Goal: Transaction & Acquisition: Obtain resource

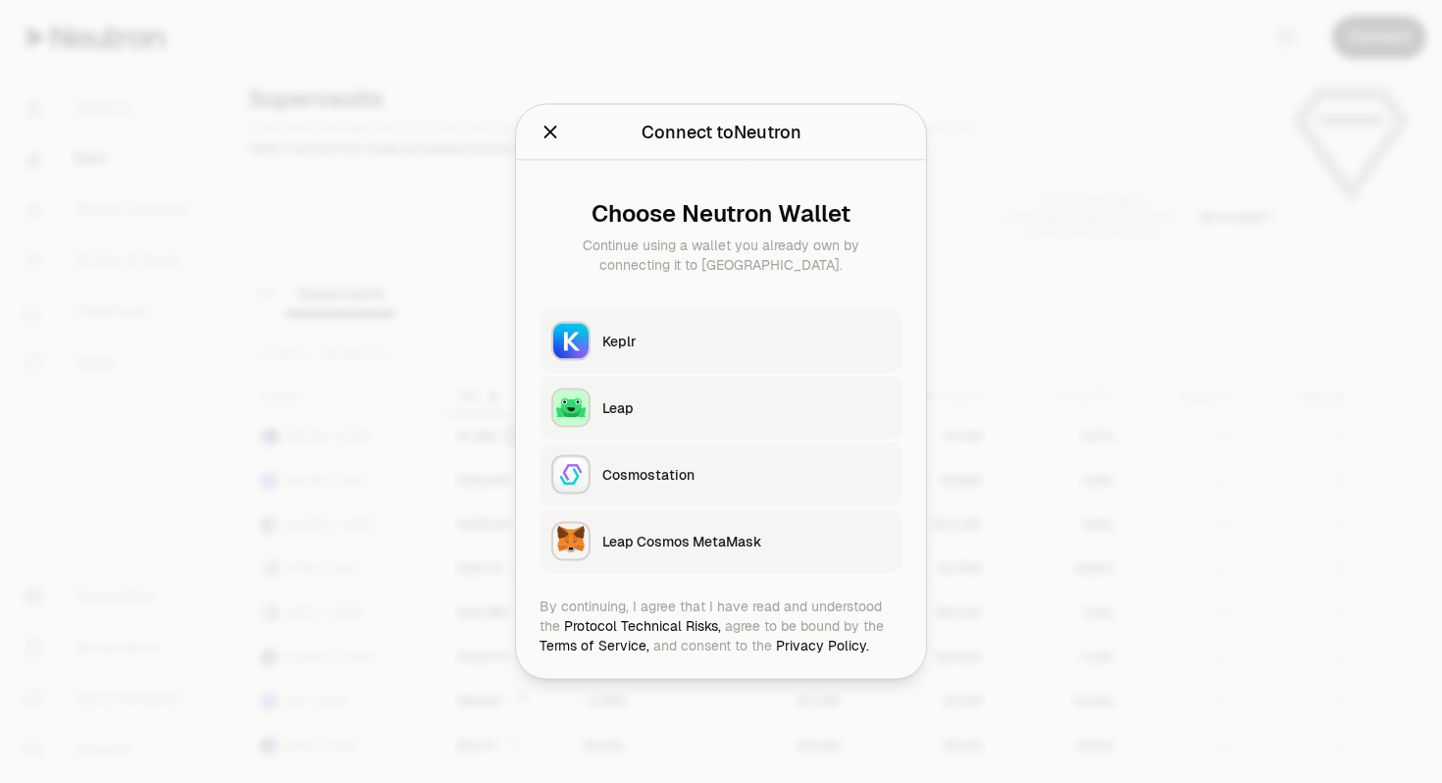
click at [606, 338] on div "Keplr" at bounding box center [746, 342] width 288 height 20
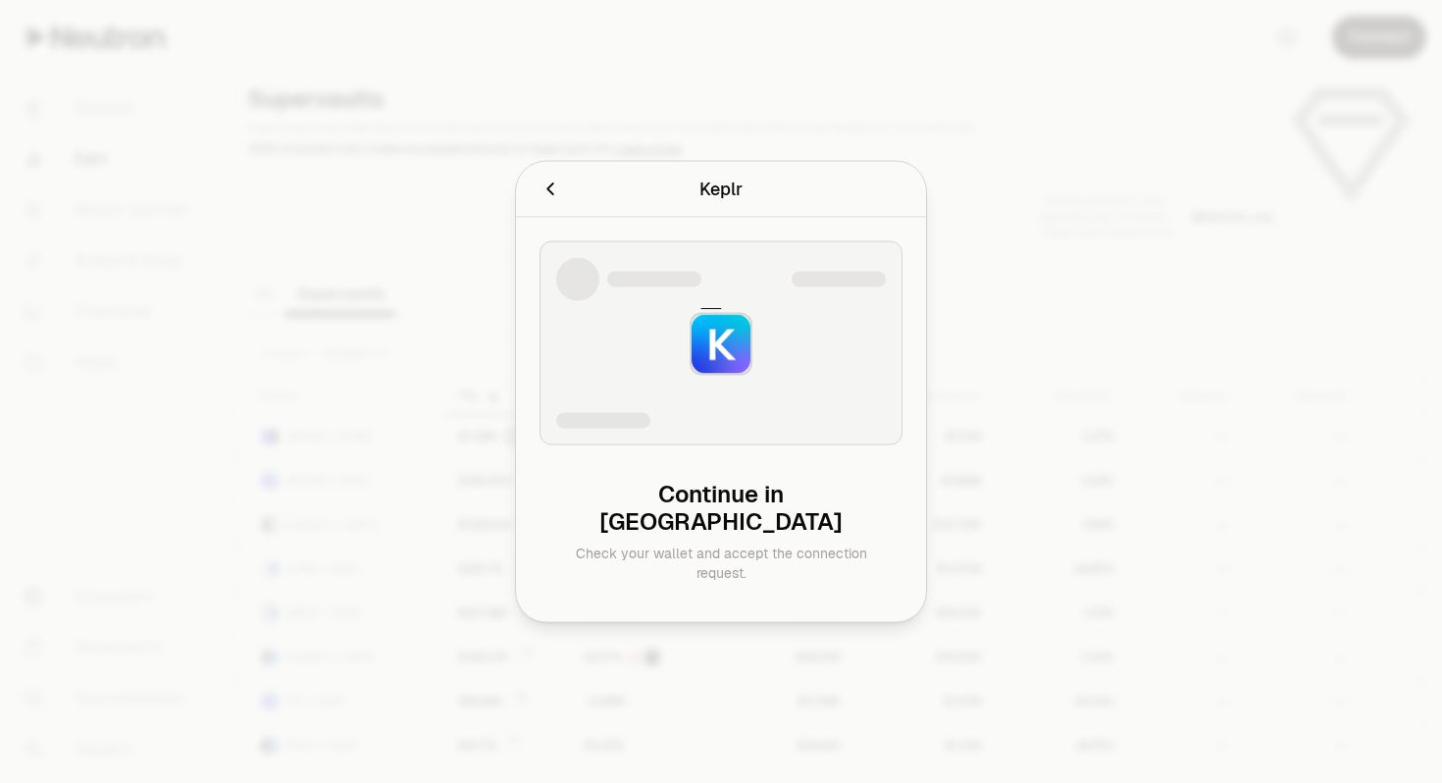
click at [689, 513] on div "Continue in Keplr" at bounding box center [721, 508] width 332 height 55
click at [727, 361] on img at bounding box center [720, 344] width 59 height 59
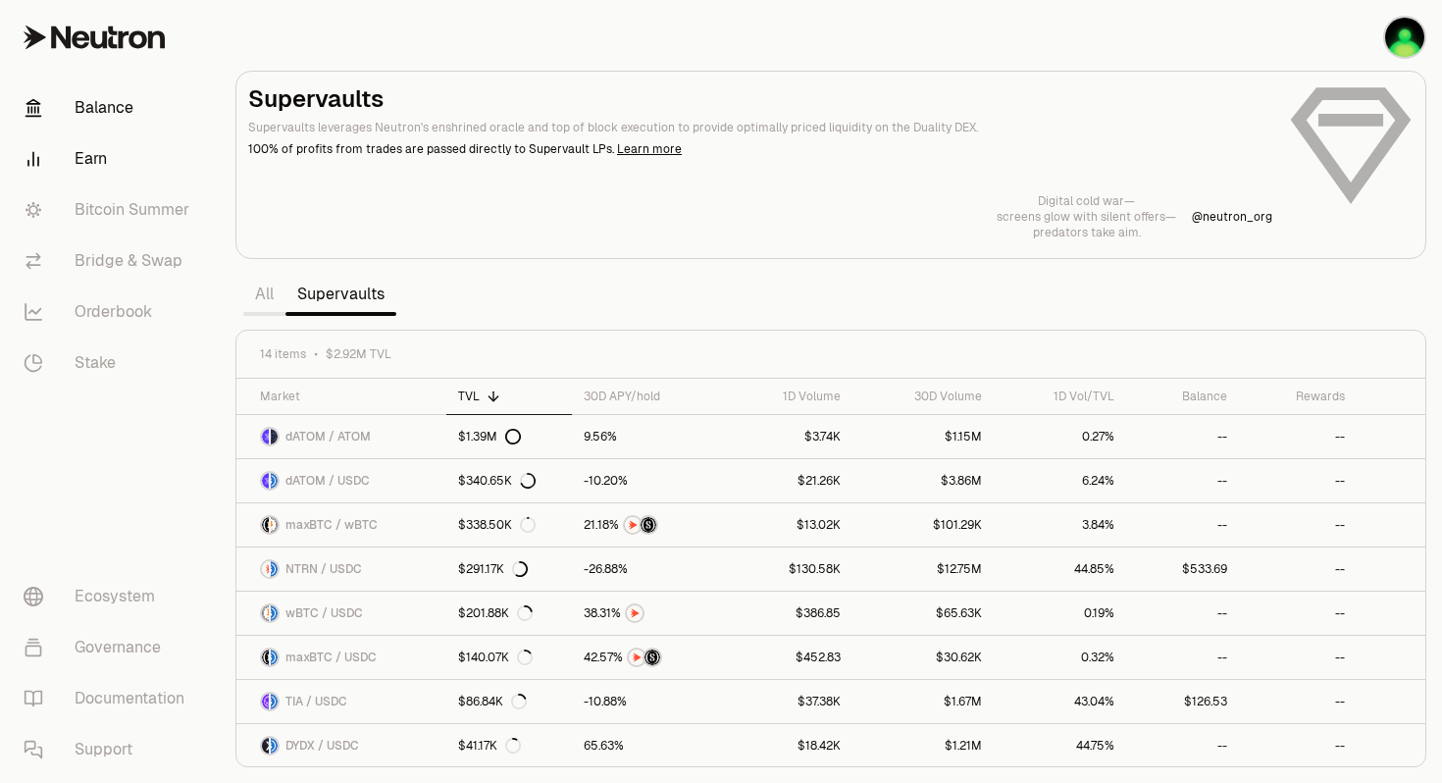
click at [120, 110] on link "Balance" at bounding box center [110, 107] width 204 height 51
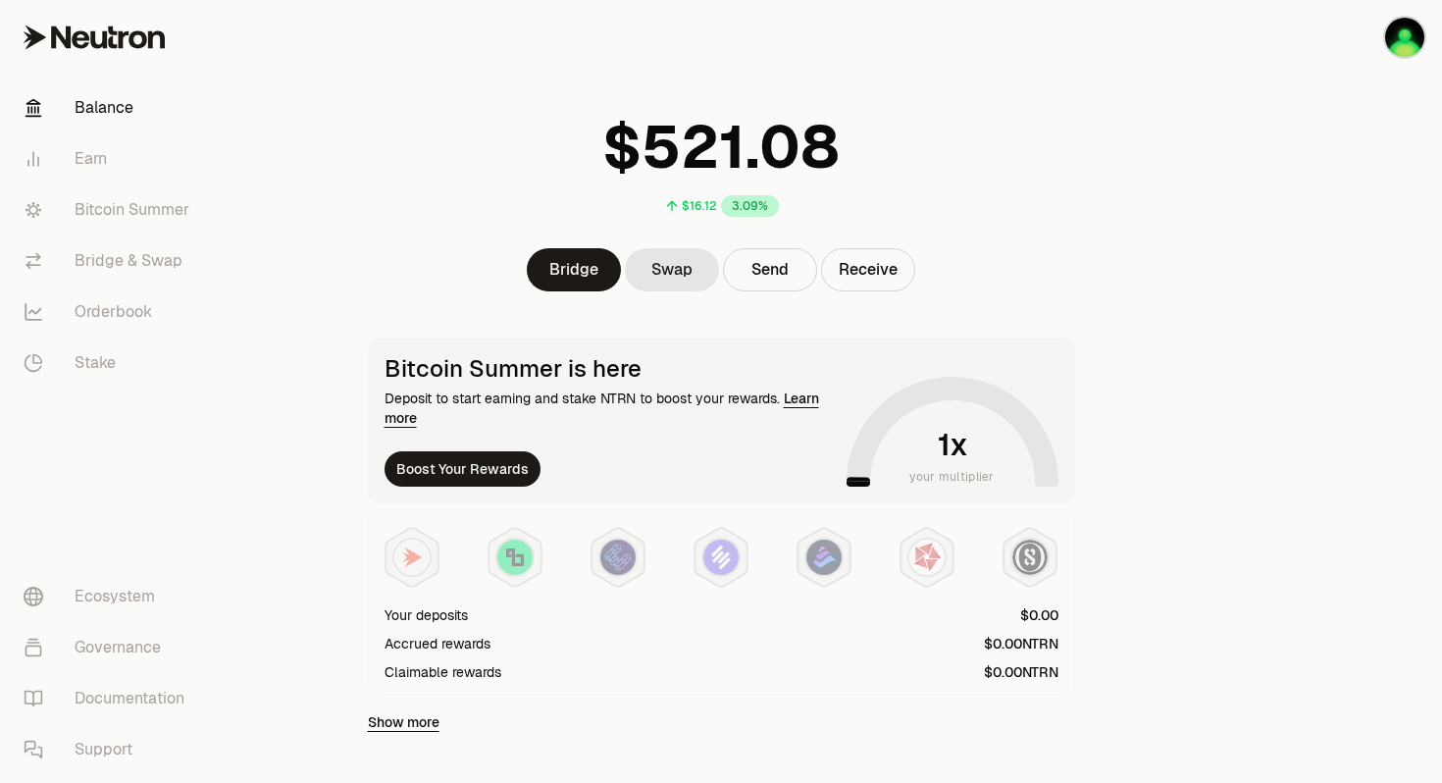
scroll to position [40, 0]
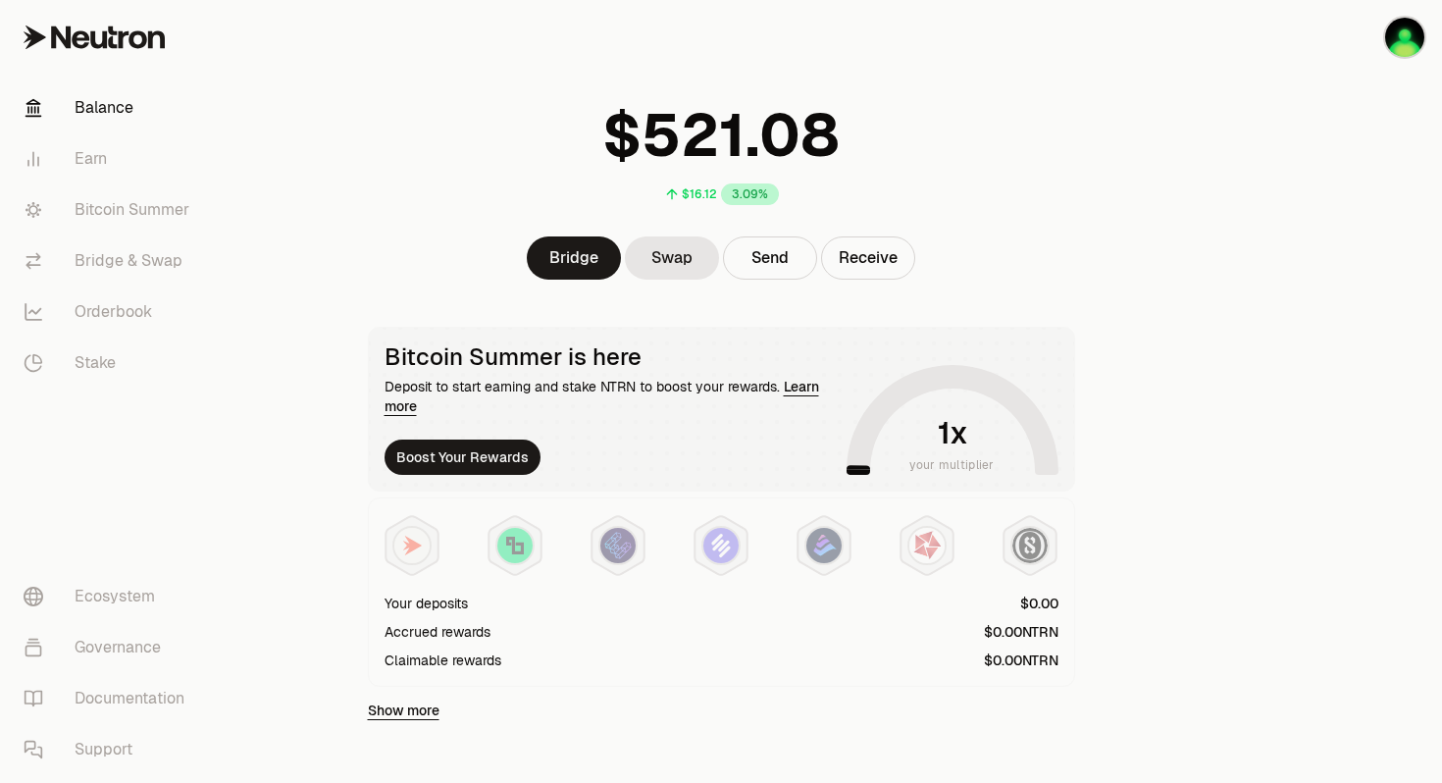
scroll to position [56, 0]
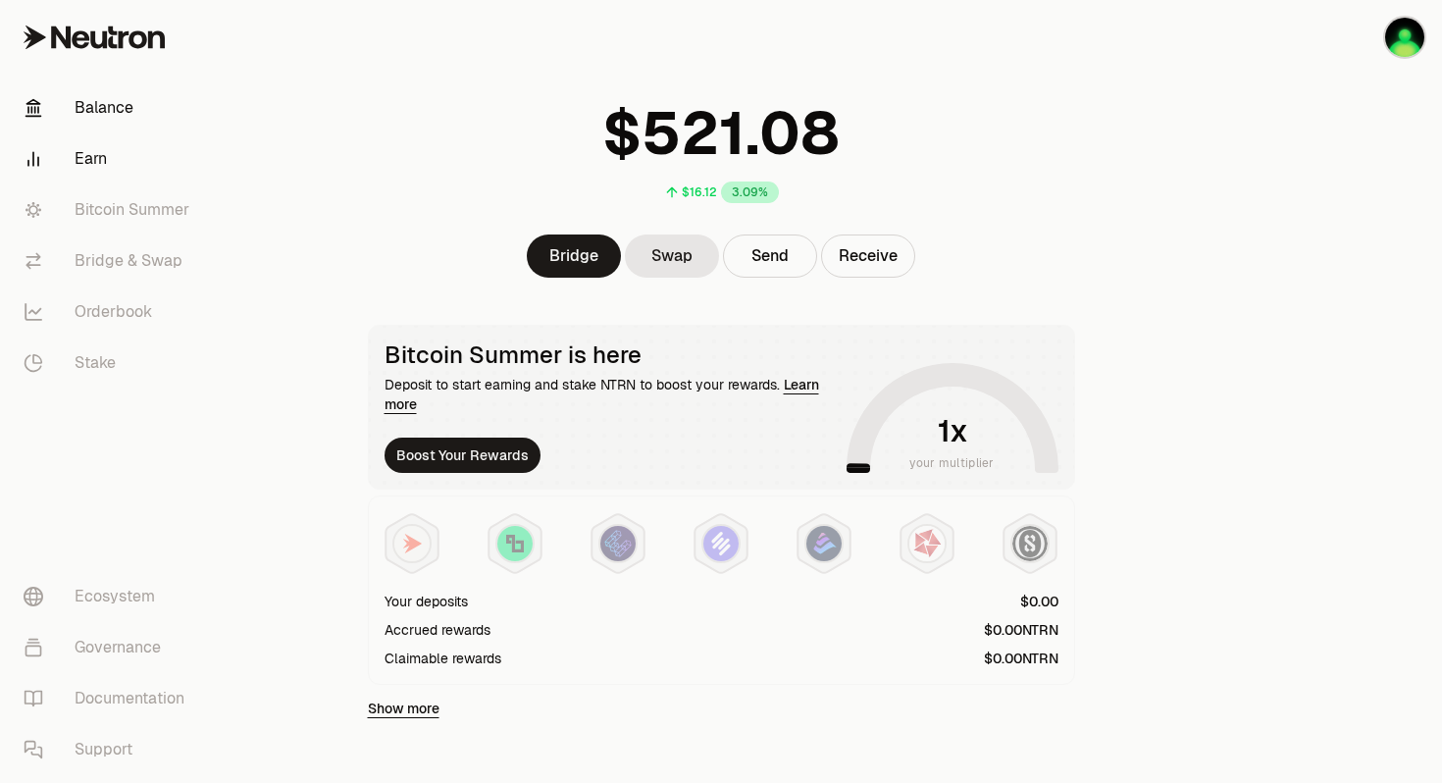
click at [100, 159] on link "Earn" at bounding box center [110, 158] width 204 height 51
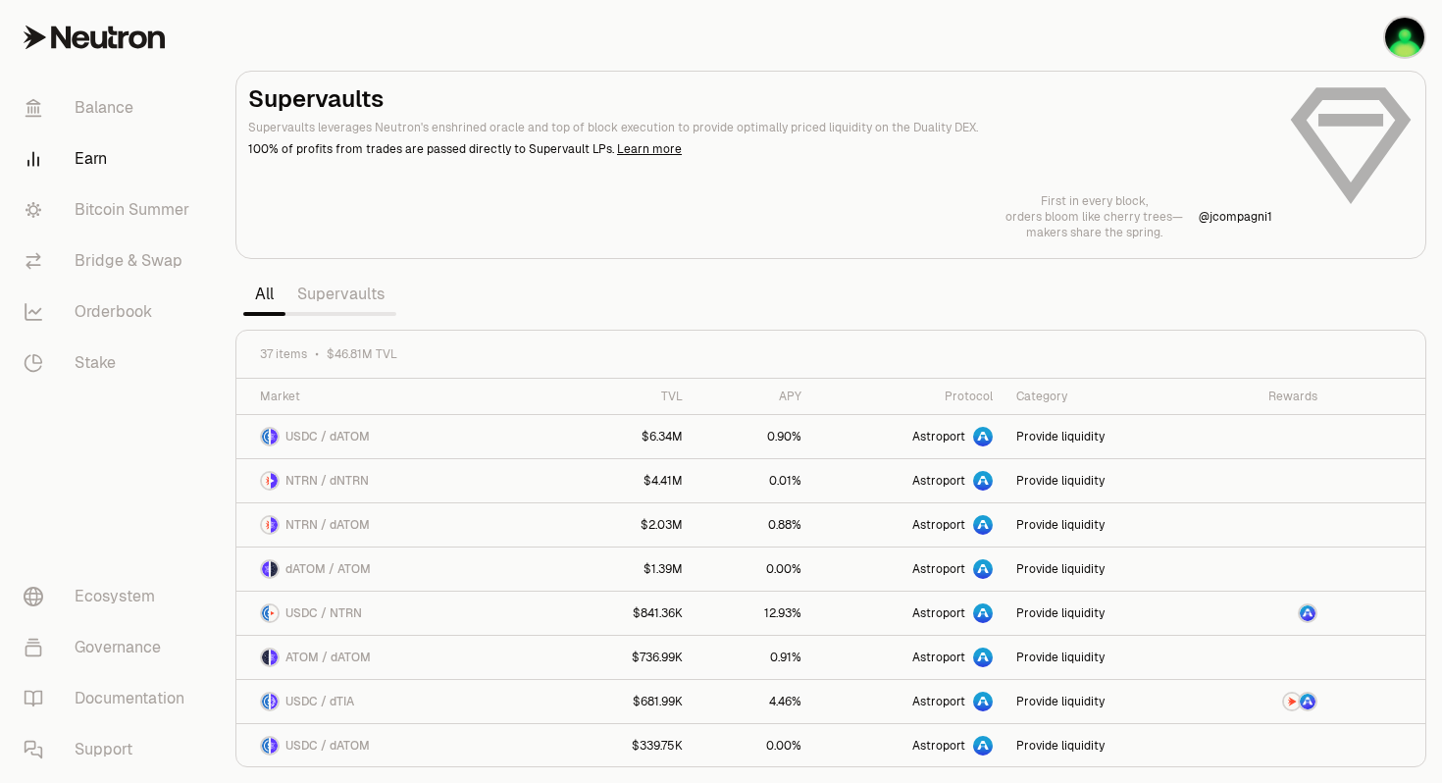
click at [359, 296] on link "Supervaults" at bounding box center [340, 294] width 111 height 39
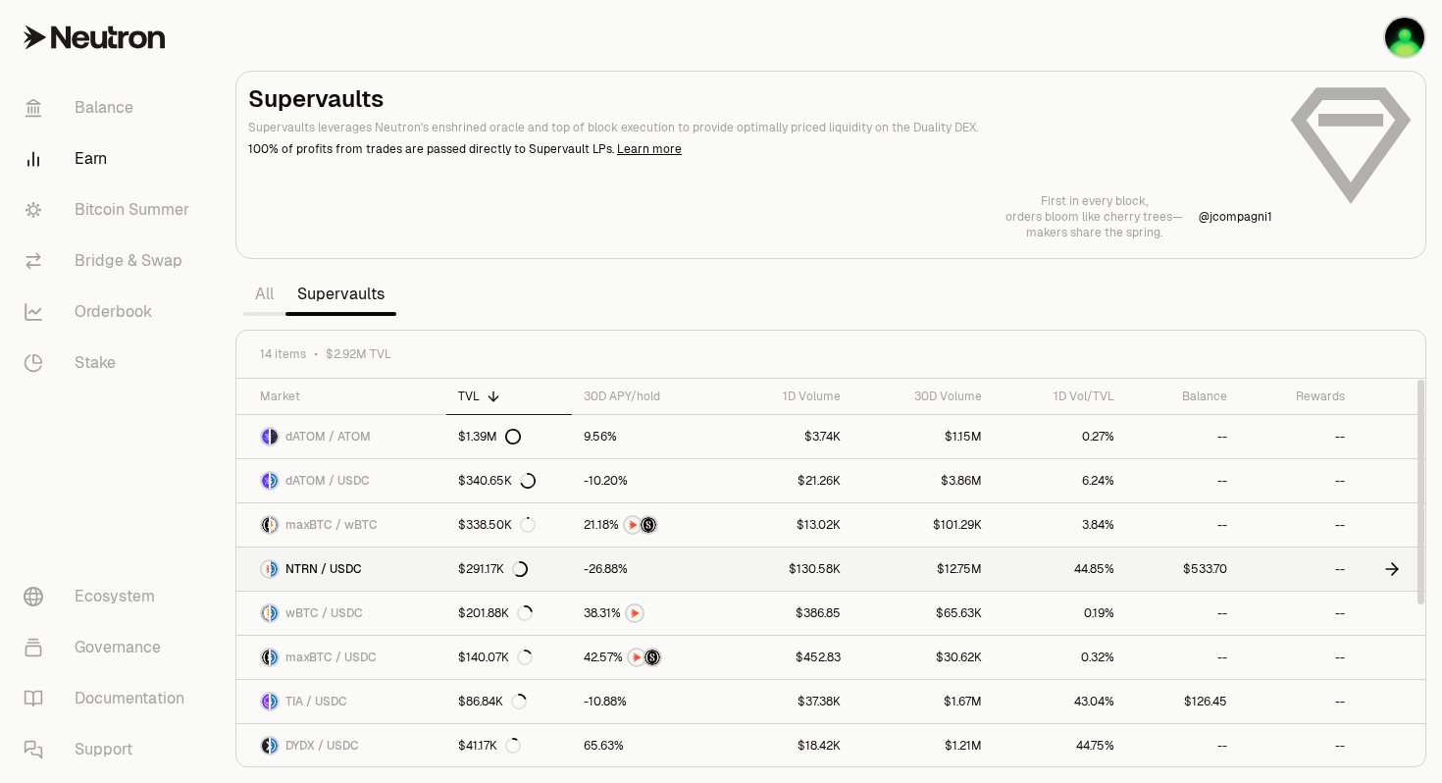
click at [1213, 571] on link "$533.70" at bounding box center [1182, 568] width 113 height 43
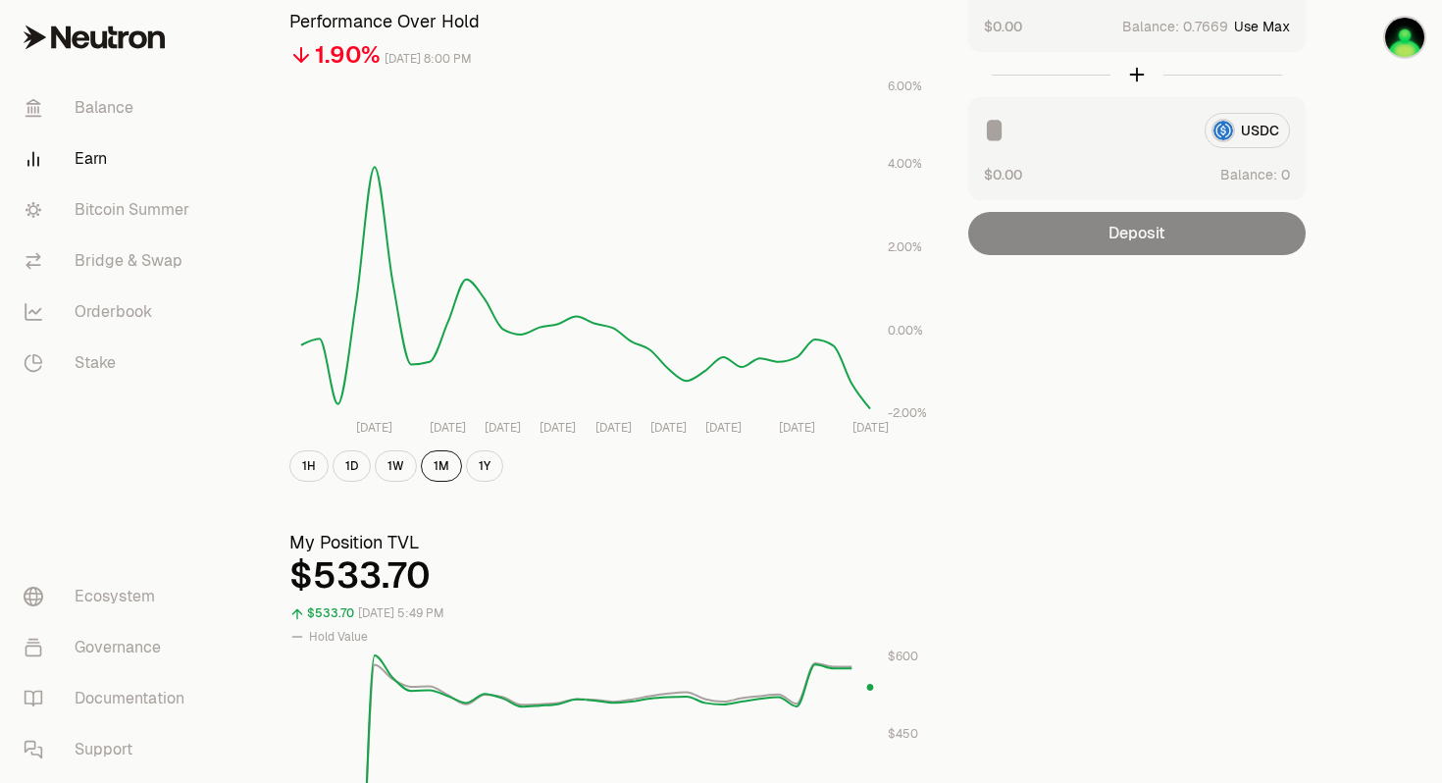
scroll to position [188, 0]
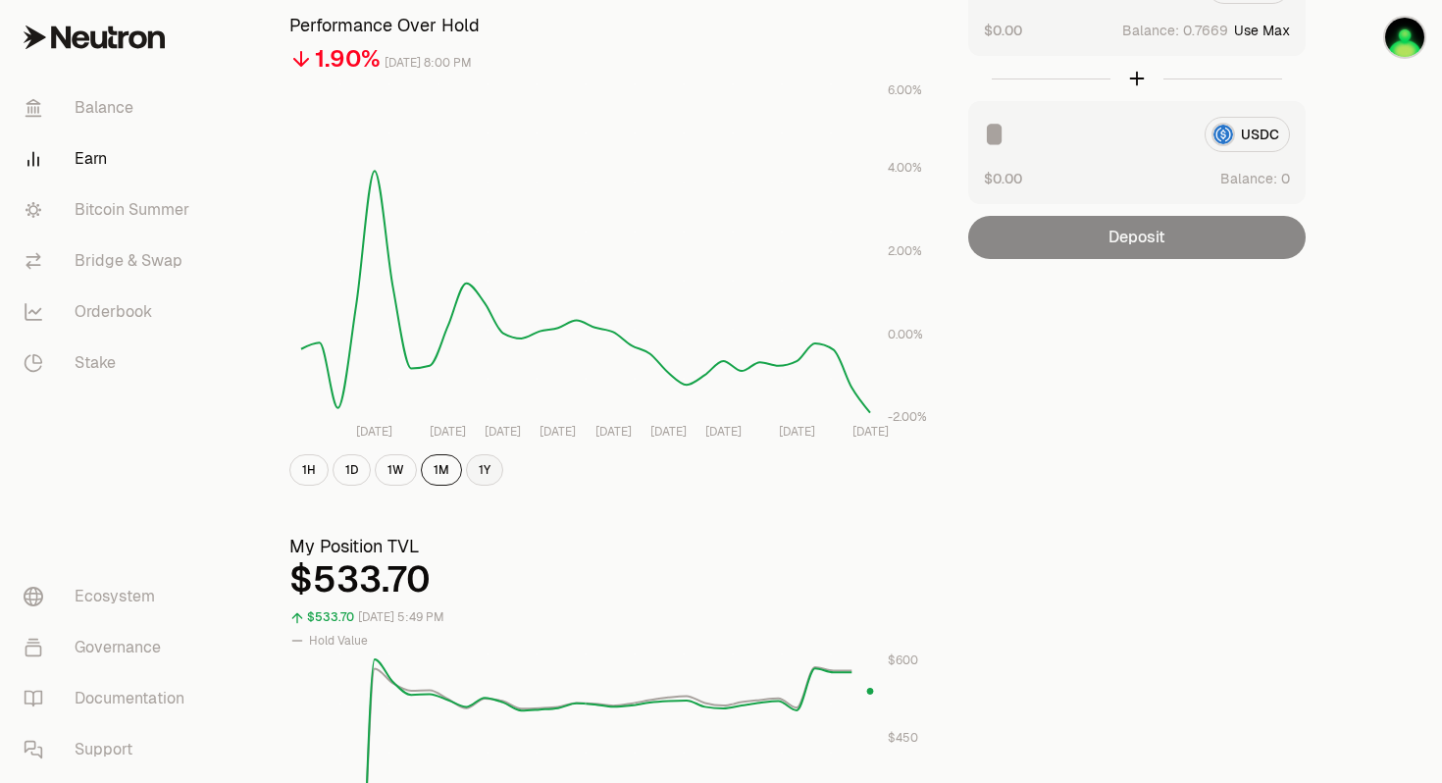
click at [485, 473] on button "1Y" at bounding box center [484, 469] width 37 height 31
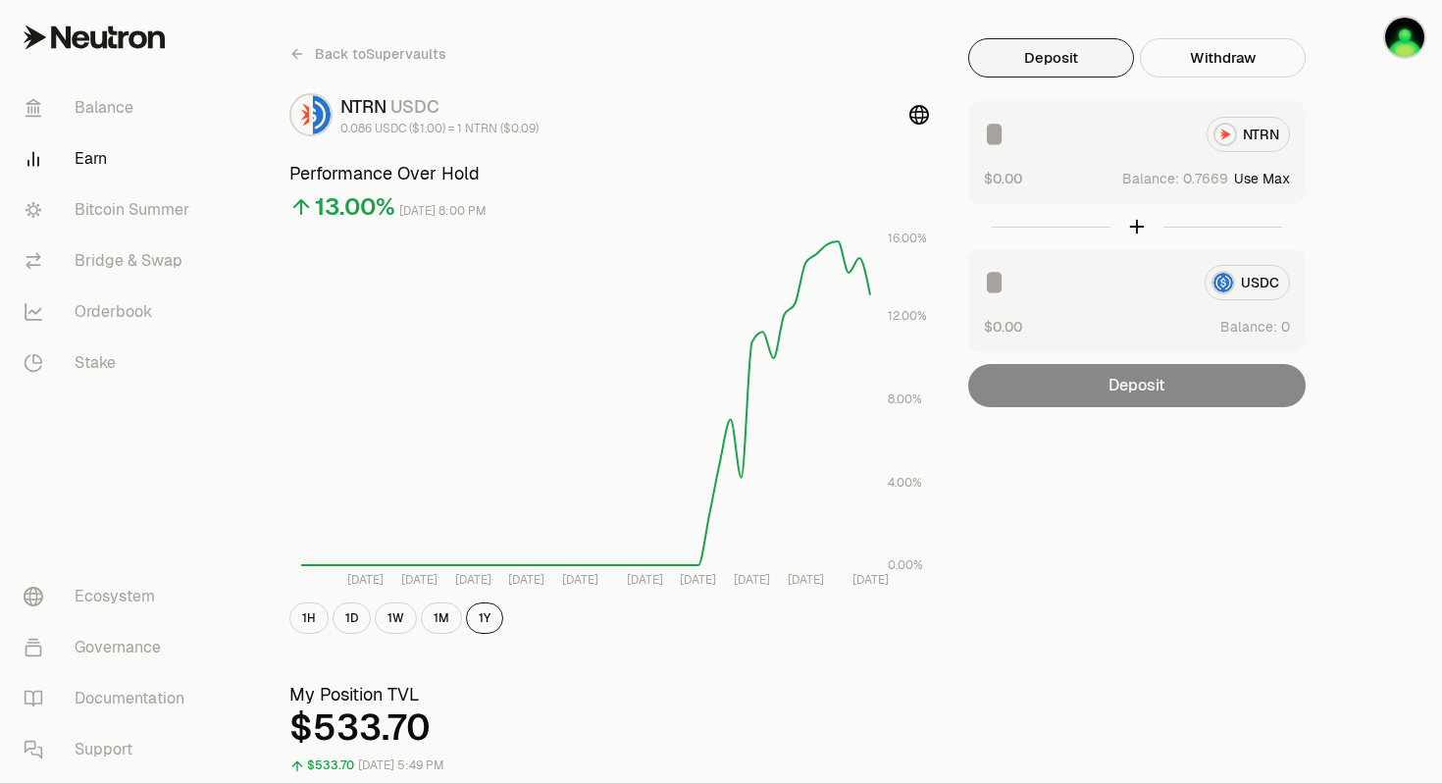
scroll to position [0, 0]
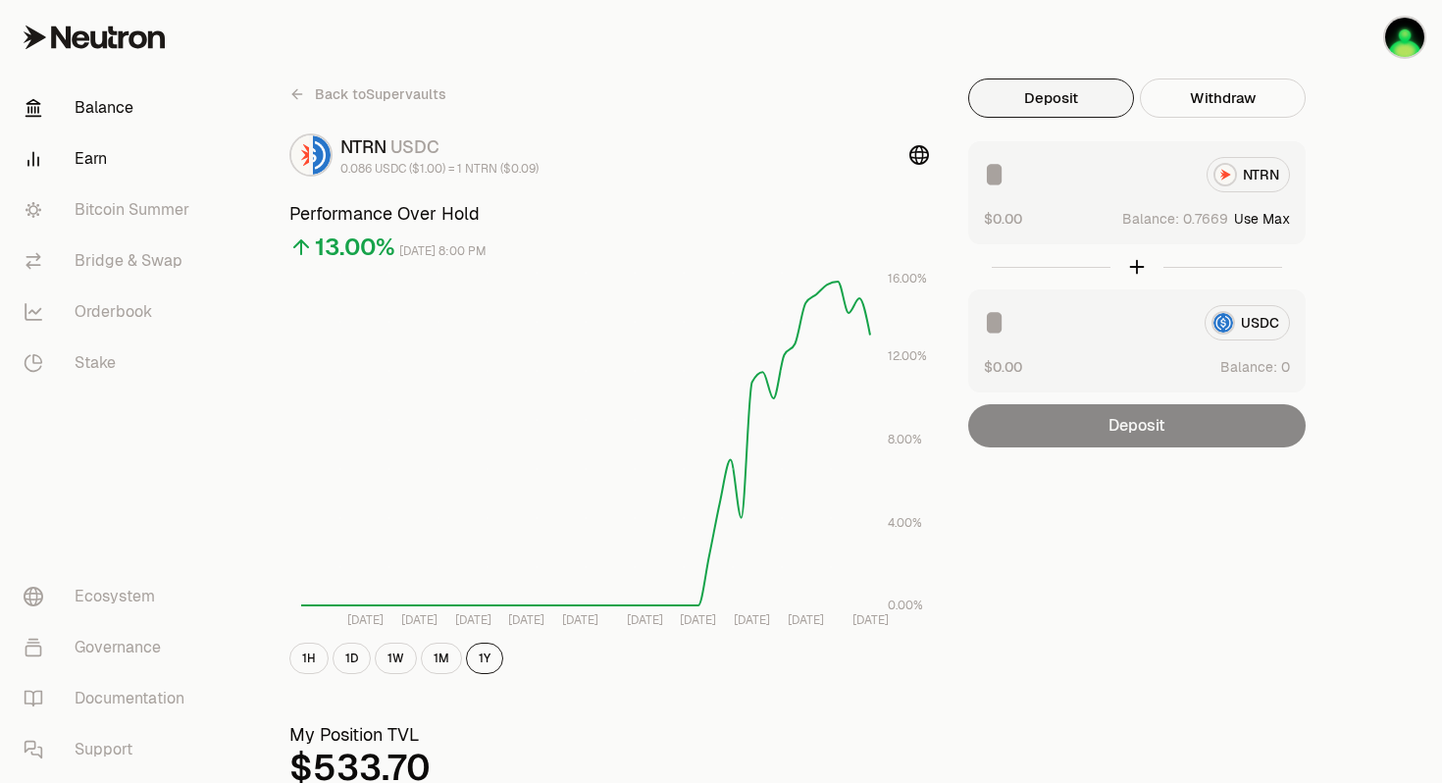
click at [125, 112] on link "Balance" at bounding box center [110, 107] width 204 height 51
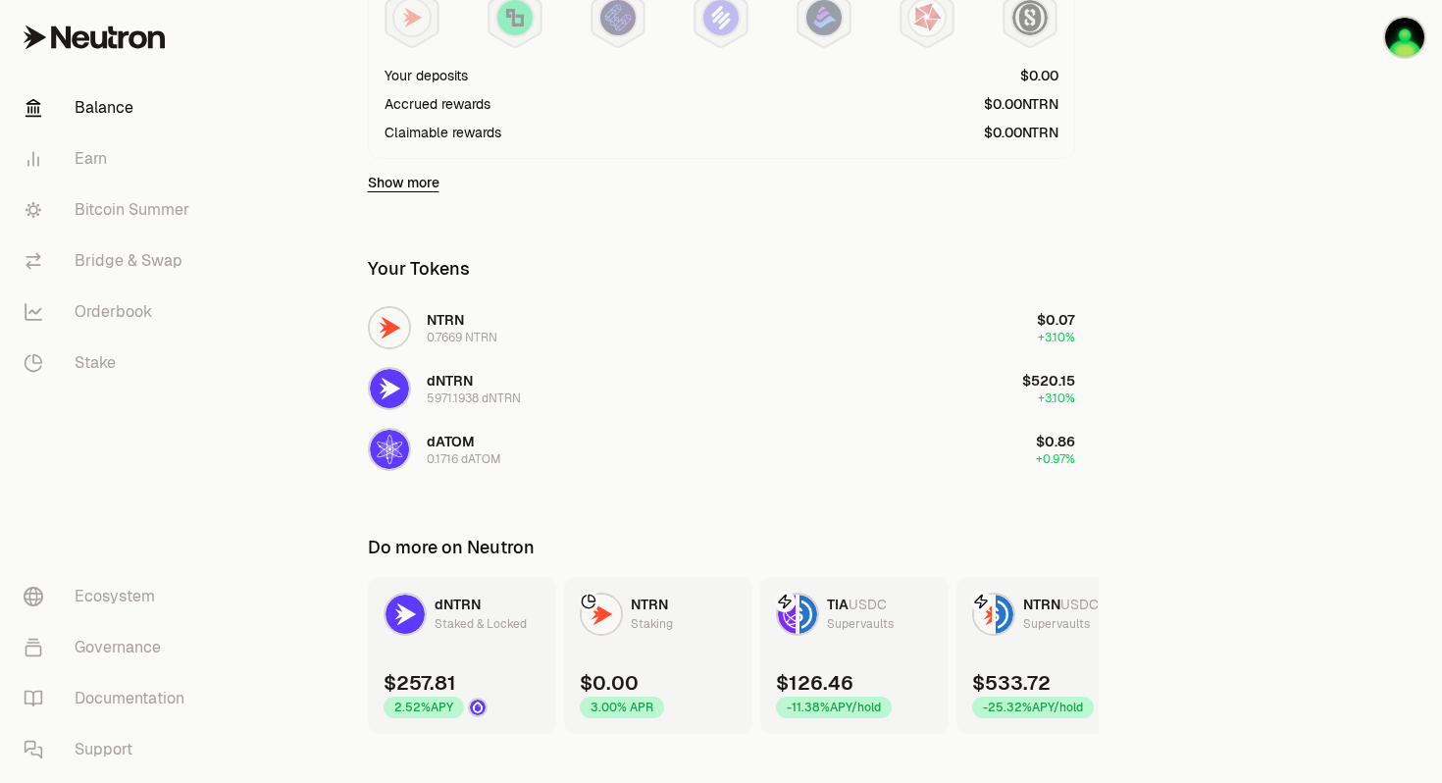
scroll to position [611, 0]
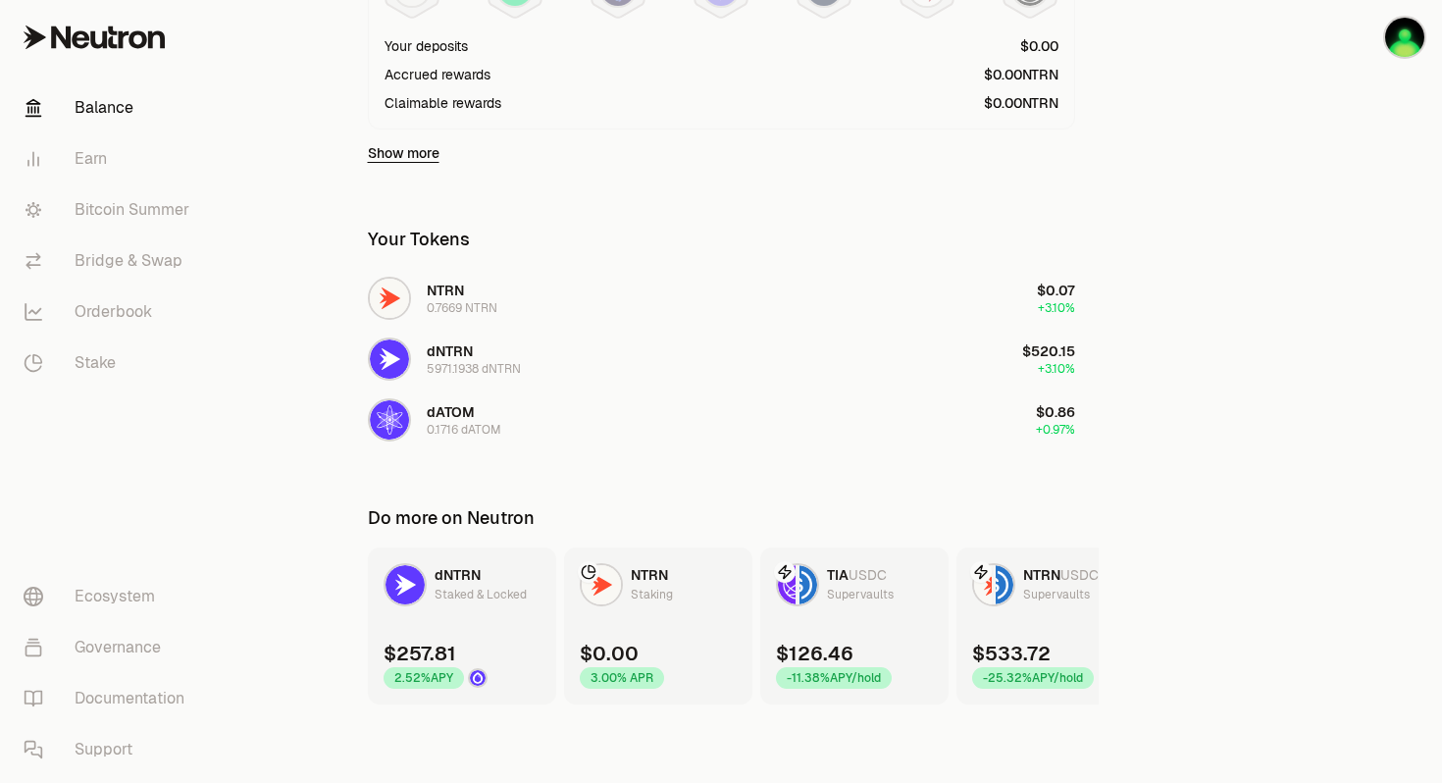
click at [450, 593] on div "Staked & Locked" at bounding box center [481, 595] width 92 height 20
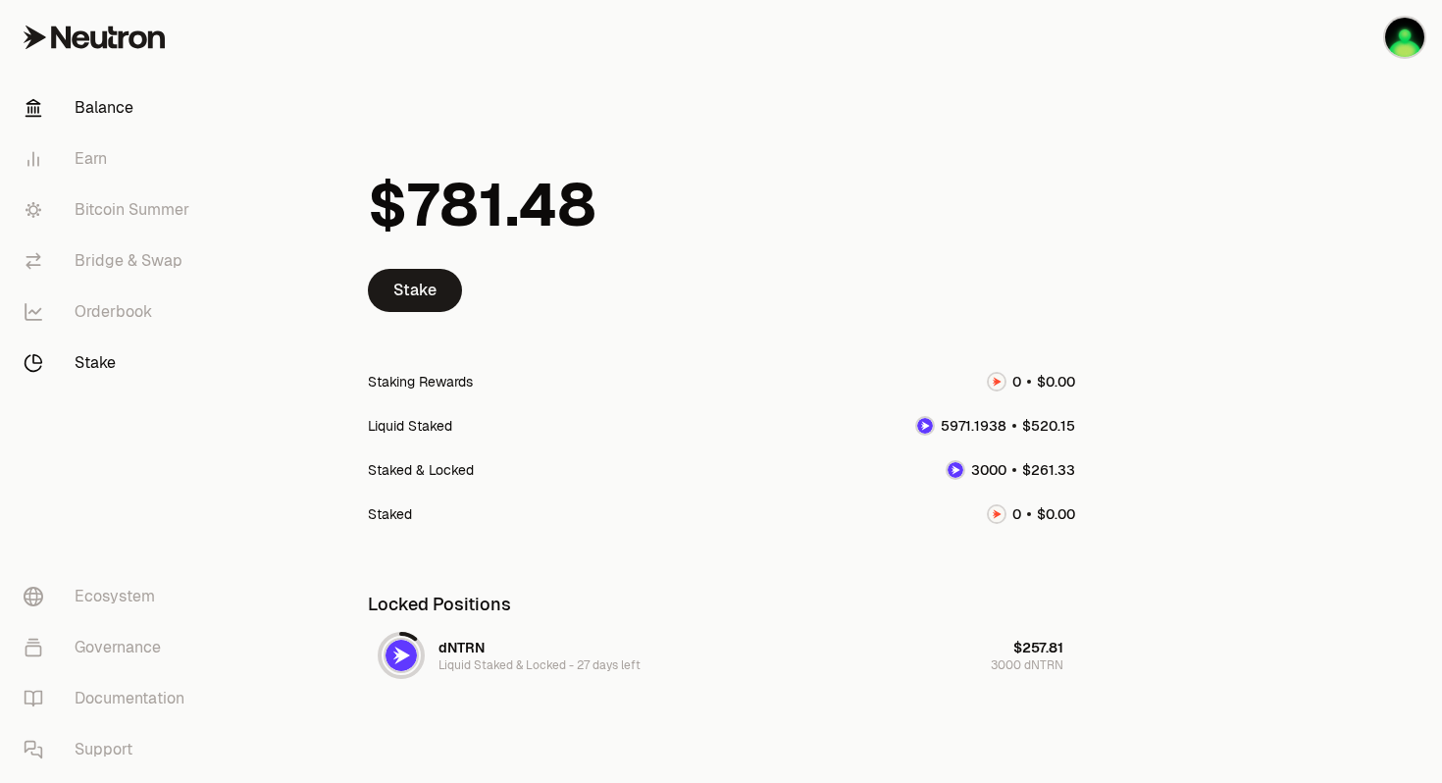
click at [104, 108] on link "Balance" at bounding box center [110, 107] width 204 height 51
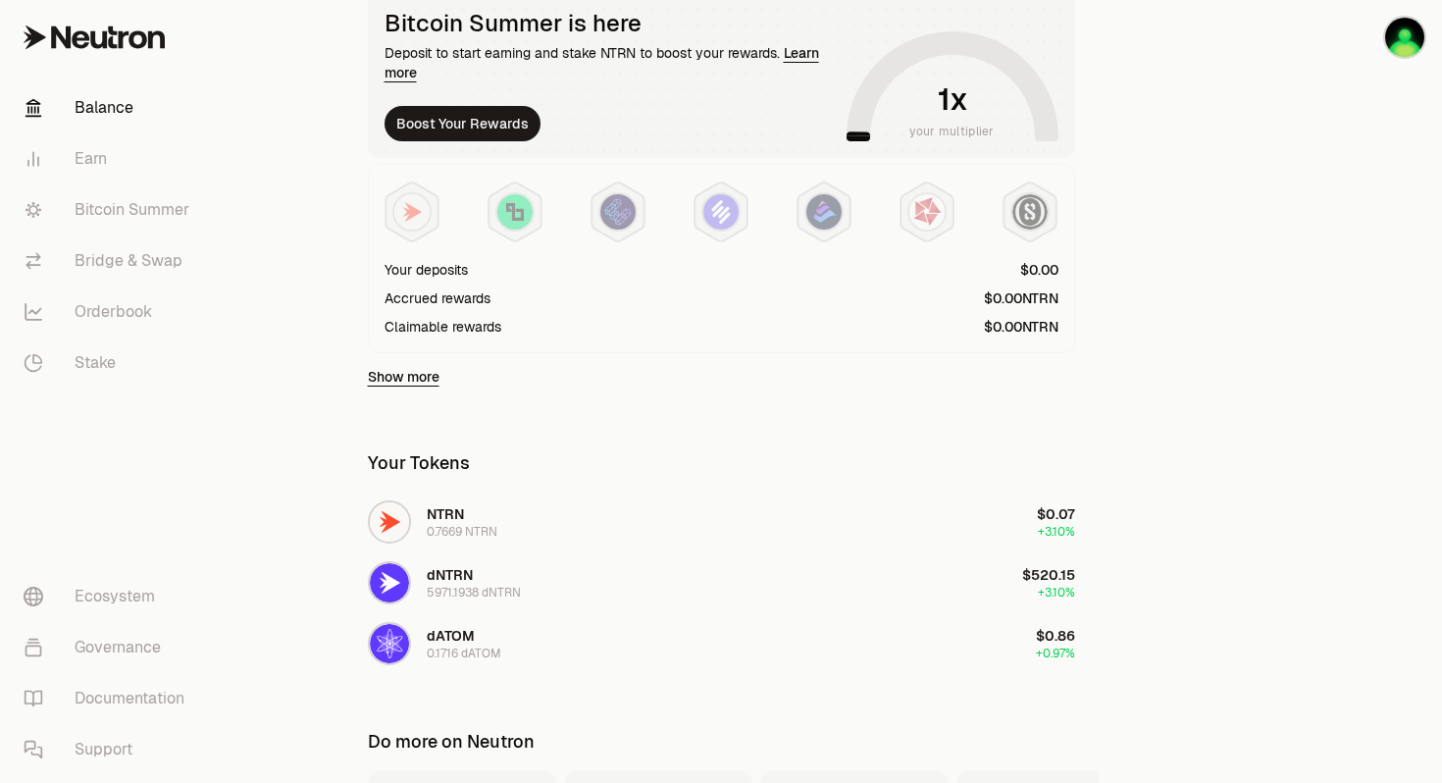
scroll to position [393, 0]
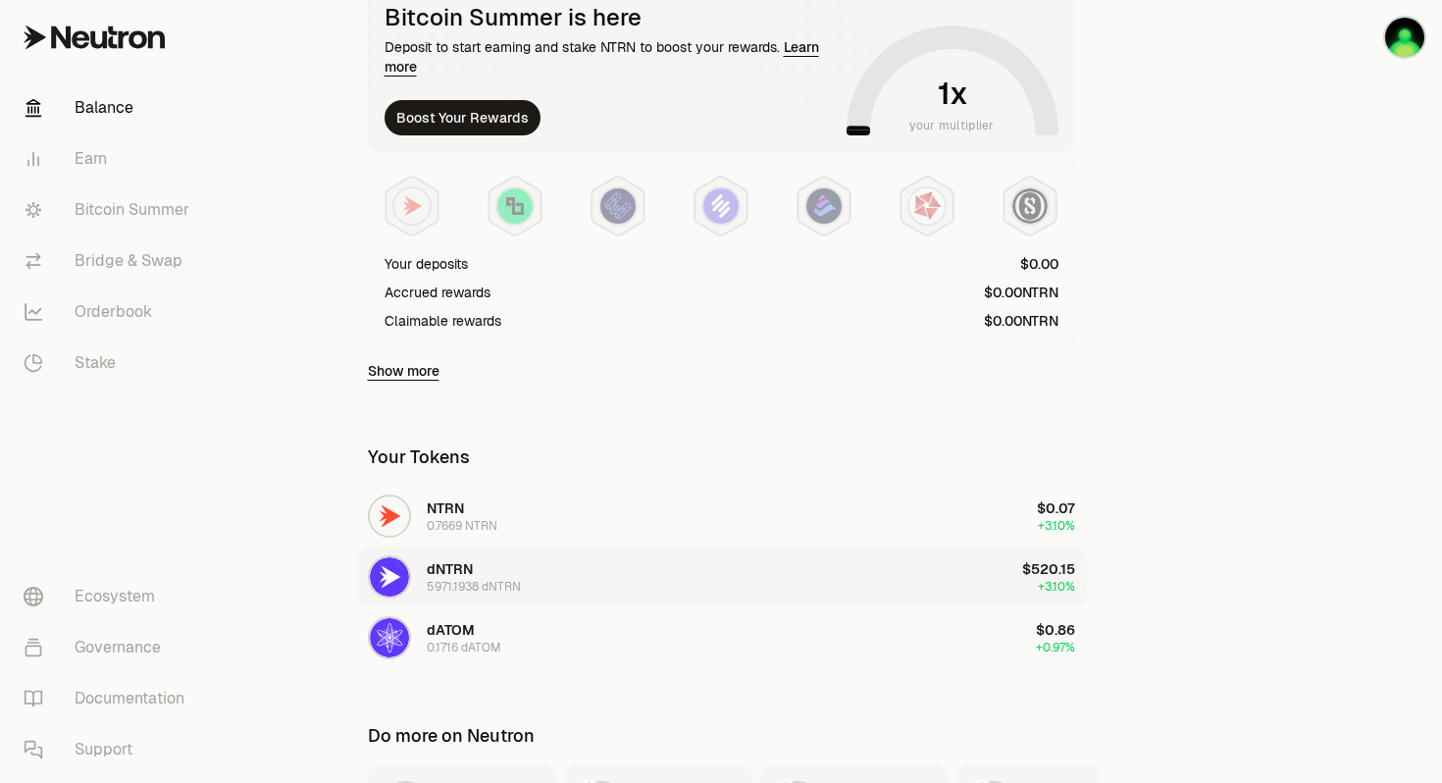
click at [449, 568] on span "dNTRN" at bounding box center [450, 569] width 46 height 18
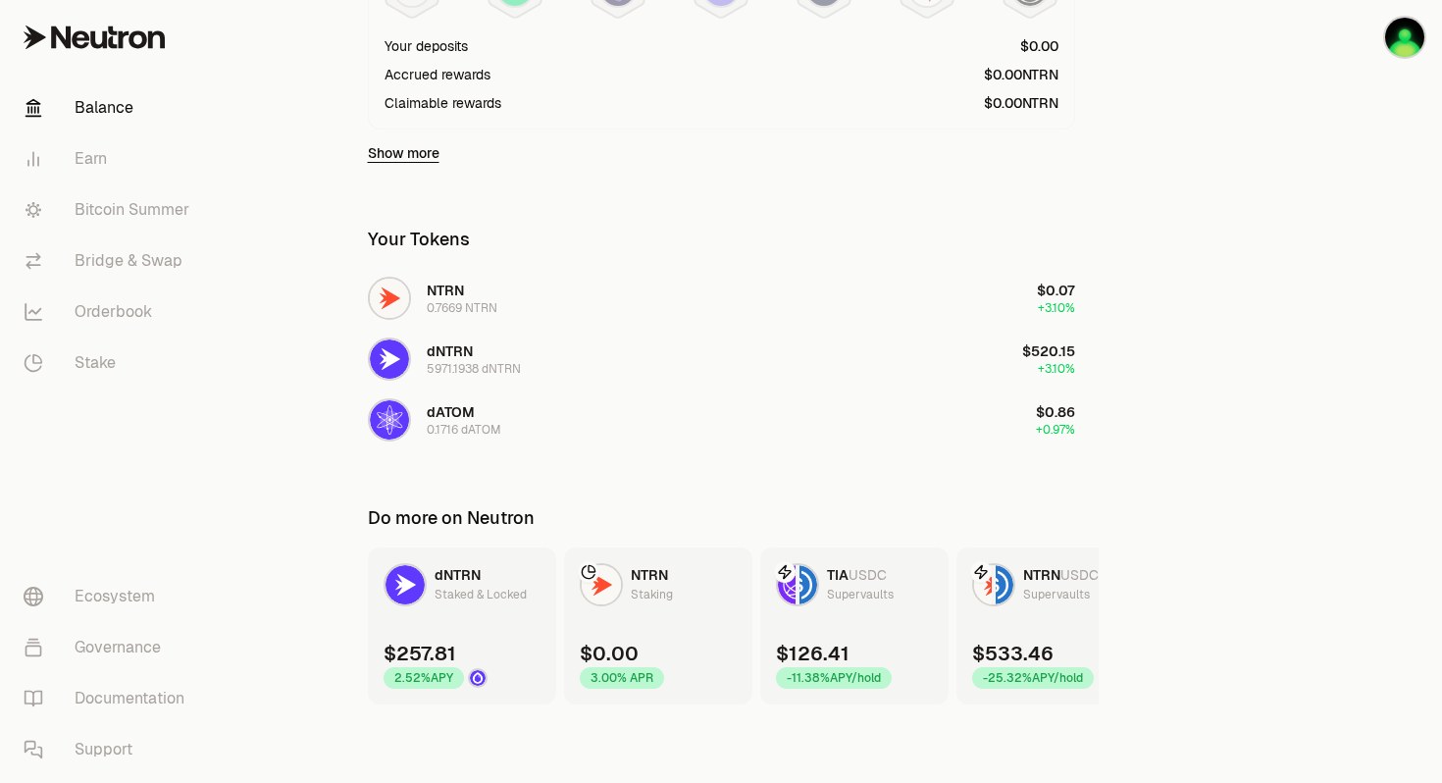
scroll to position [604, 0]
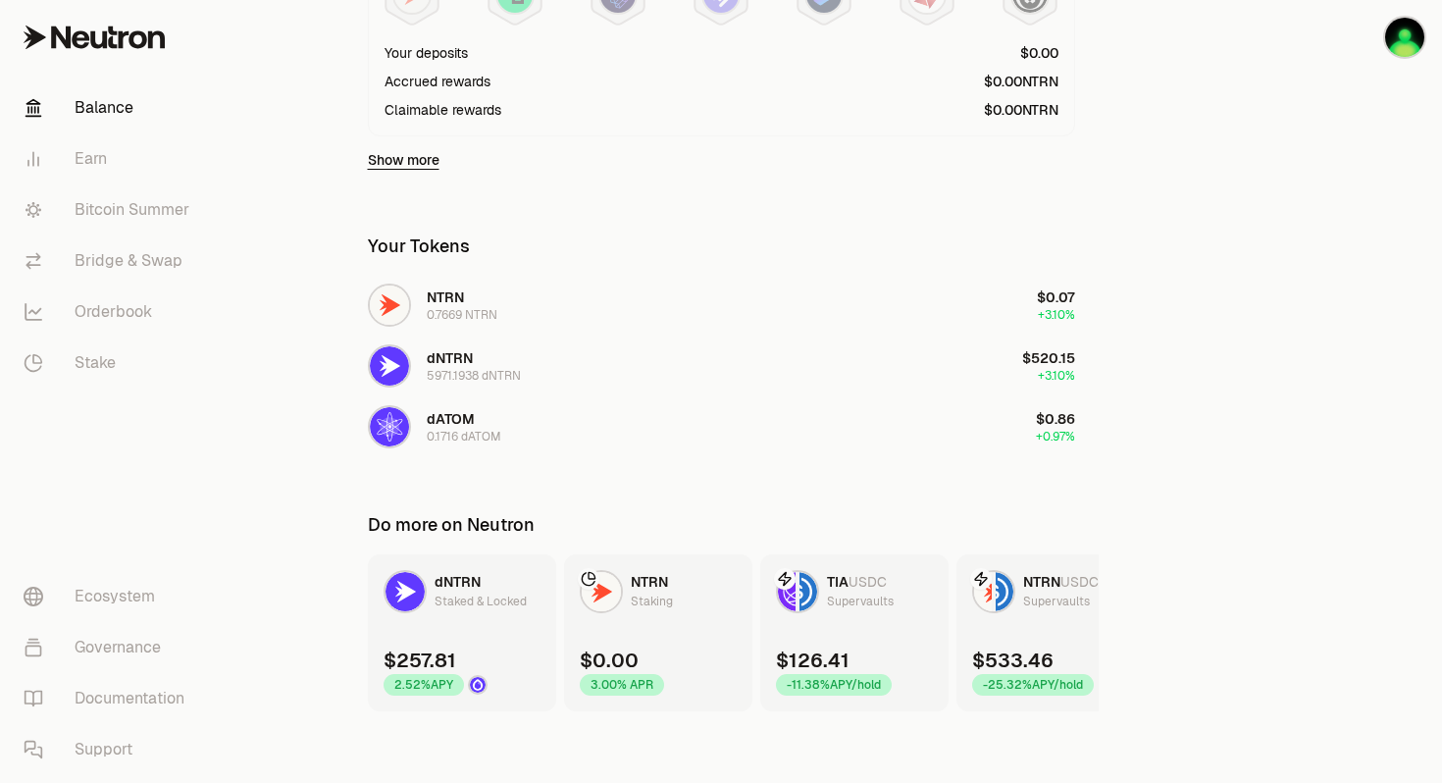
click at [844, 588] on span "TIA" at bounding box center [838, 582] width 22 height 18
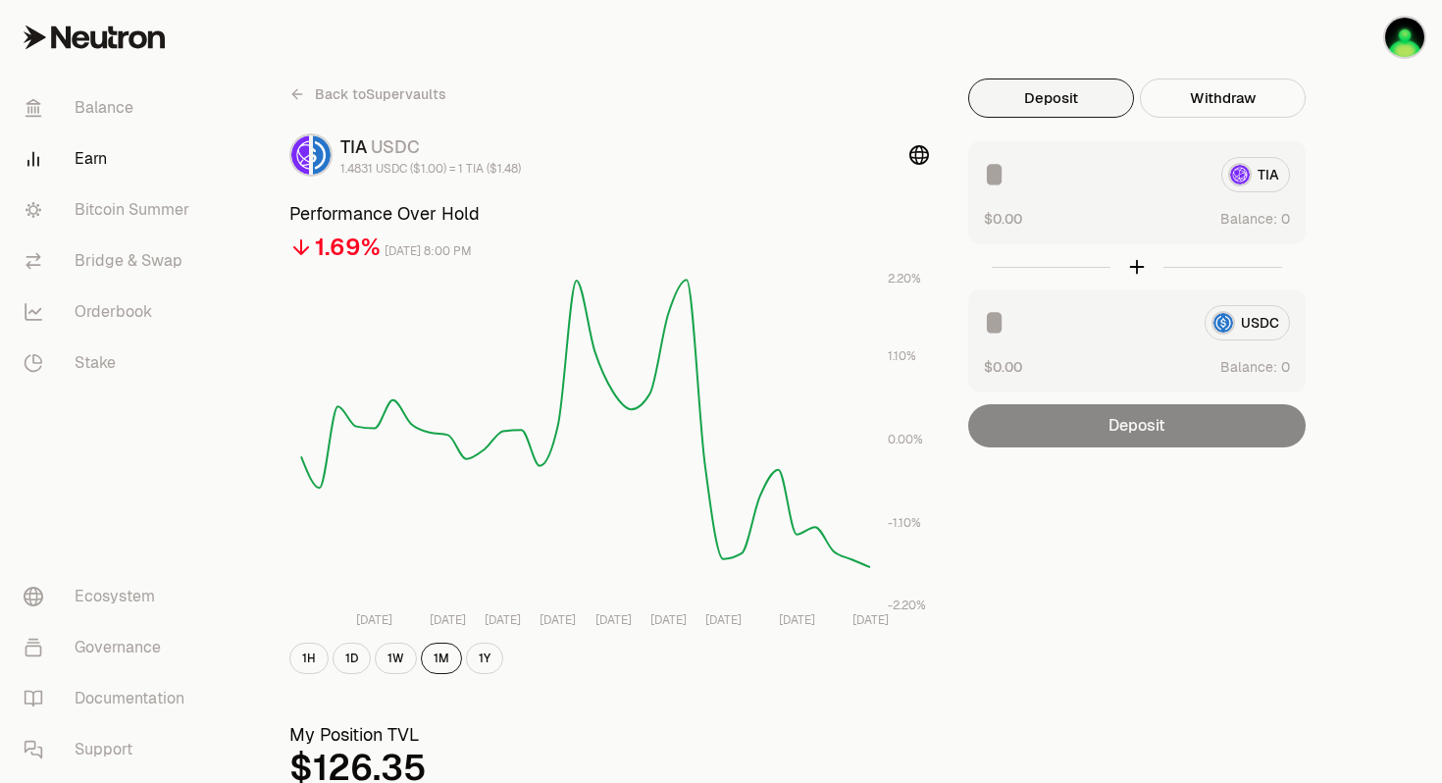
scroll to position [1, 0]
click at [300, 89] on icon at bounding box center [297, 93] width 16 height 16
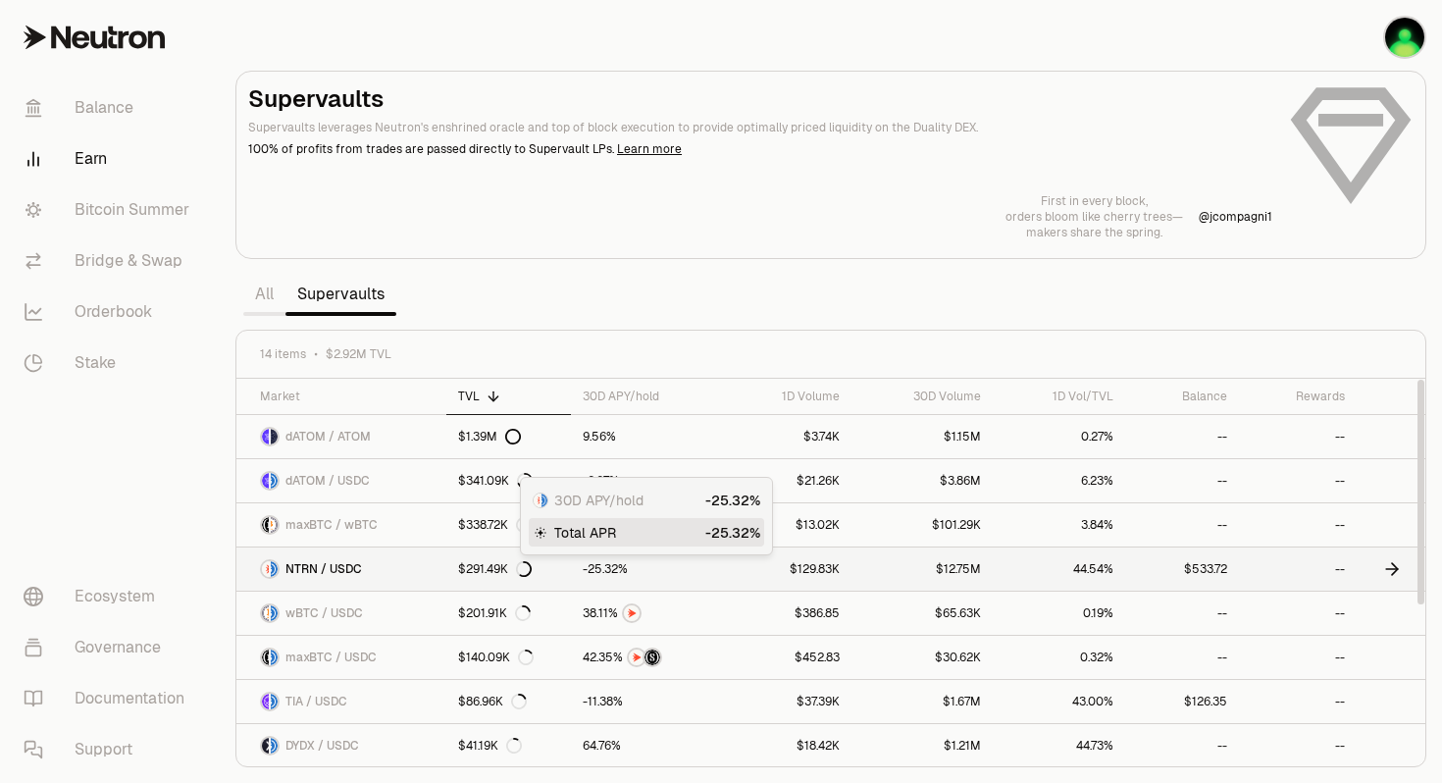
click at [611, 570] on span "2" at bounding box center [614, 569] width 7 height 15
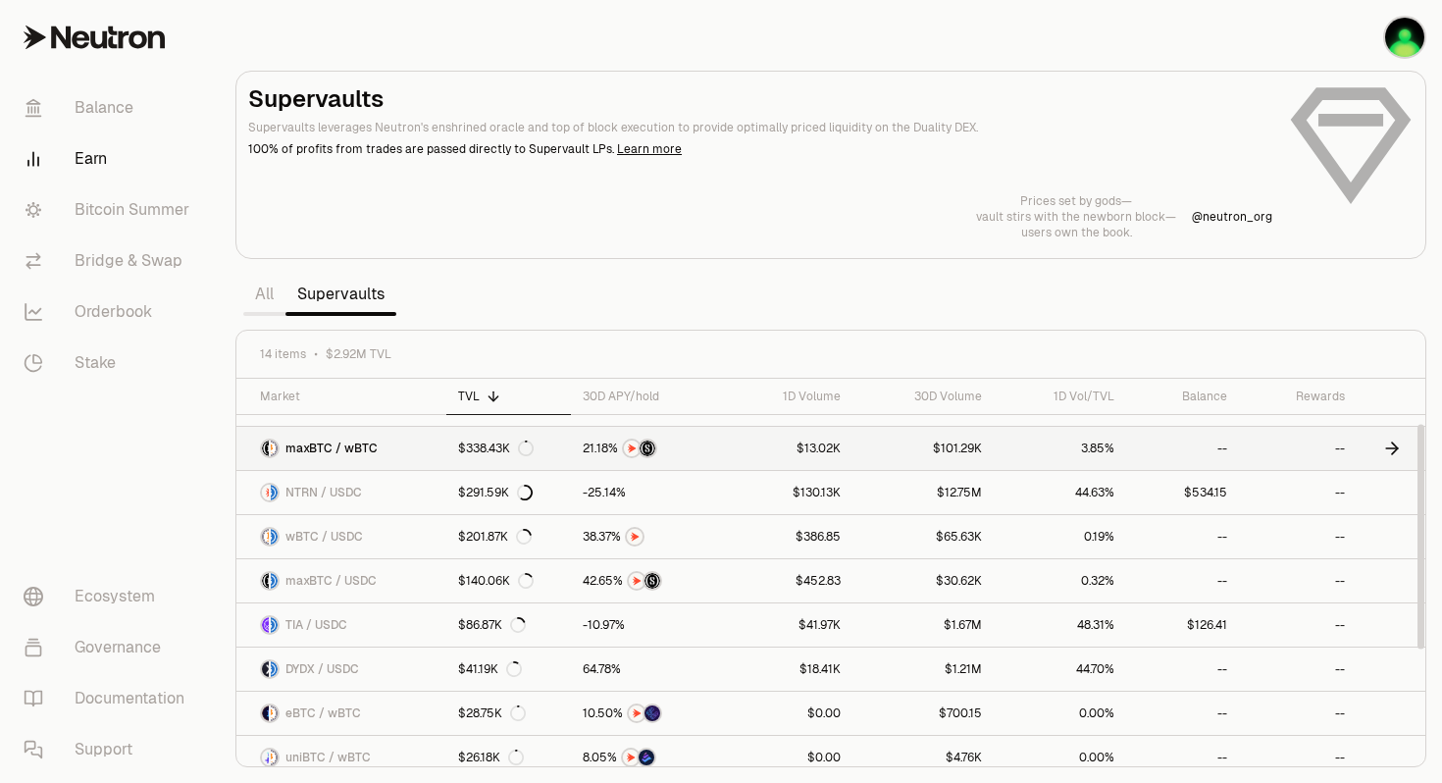
scroll to position [77, 0]
click at [105, 106] on link "Balance" at bounding box center [110, 107] width 204 height 51
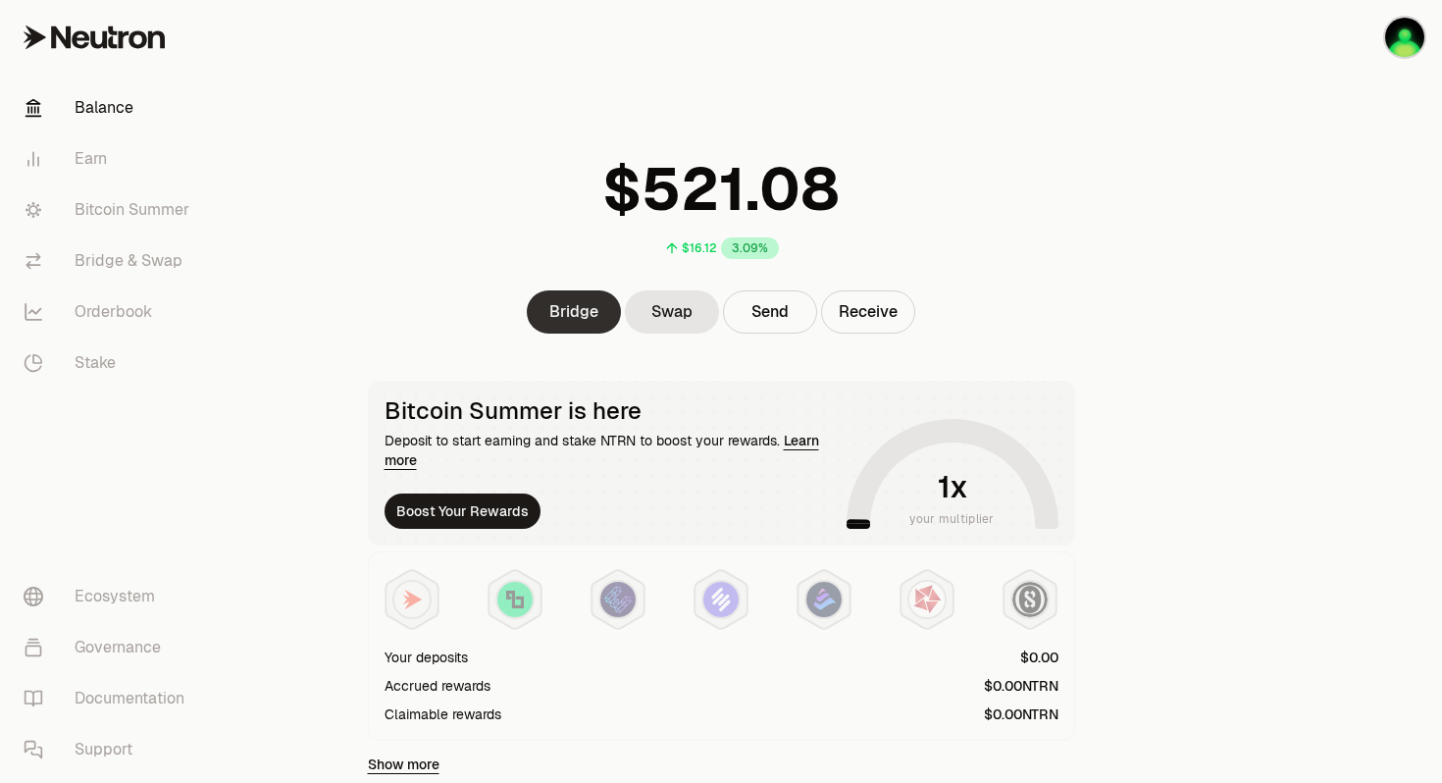
click at [571, 313] on link "Bridge" at bounding box center [574, 311] width 94 height 43
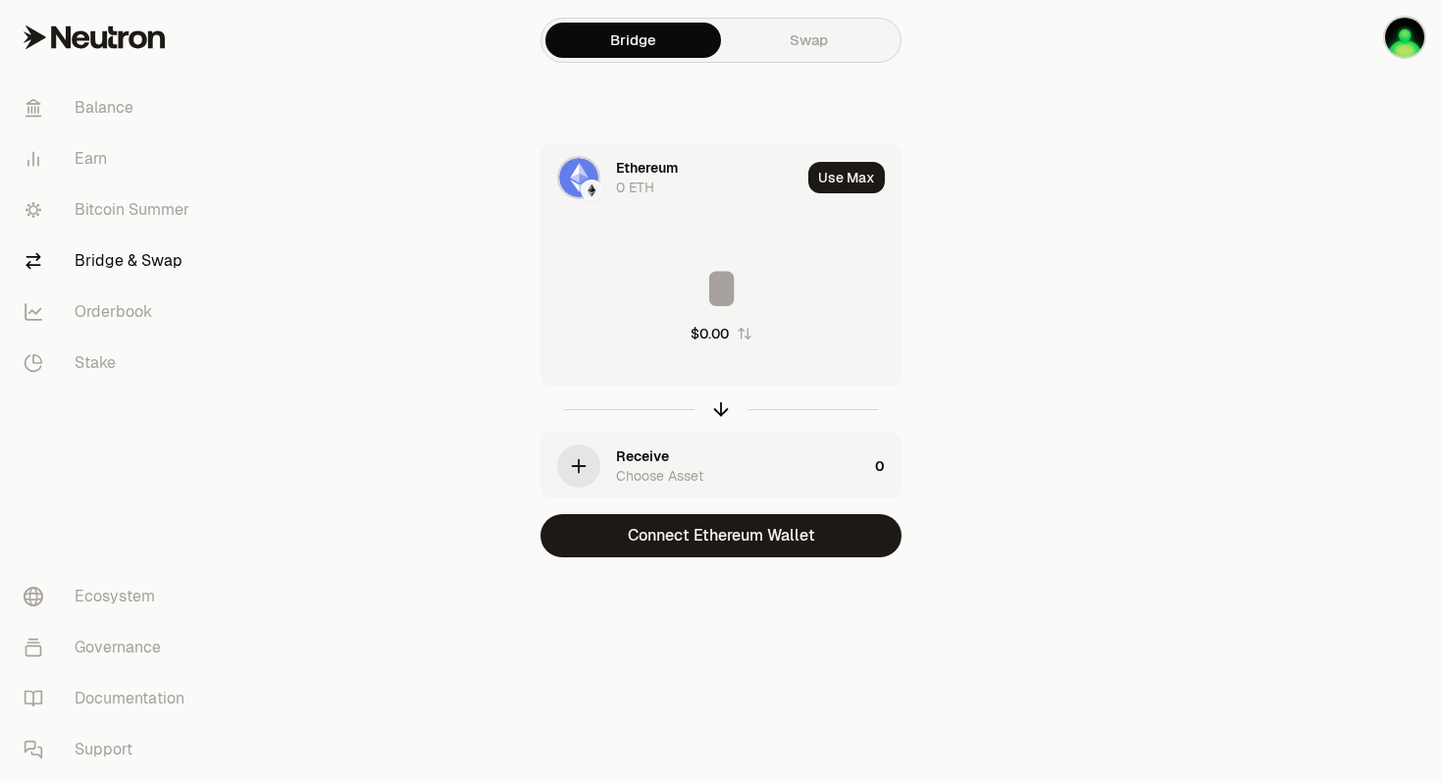
click at [666, 166] on div "Ethereum" at bounding box center [647, 168] width 62 height 20
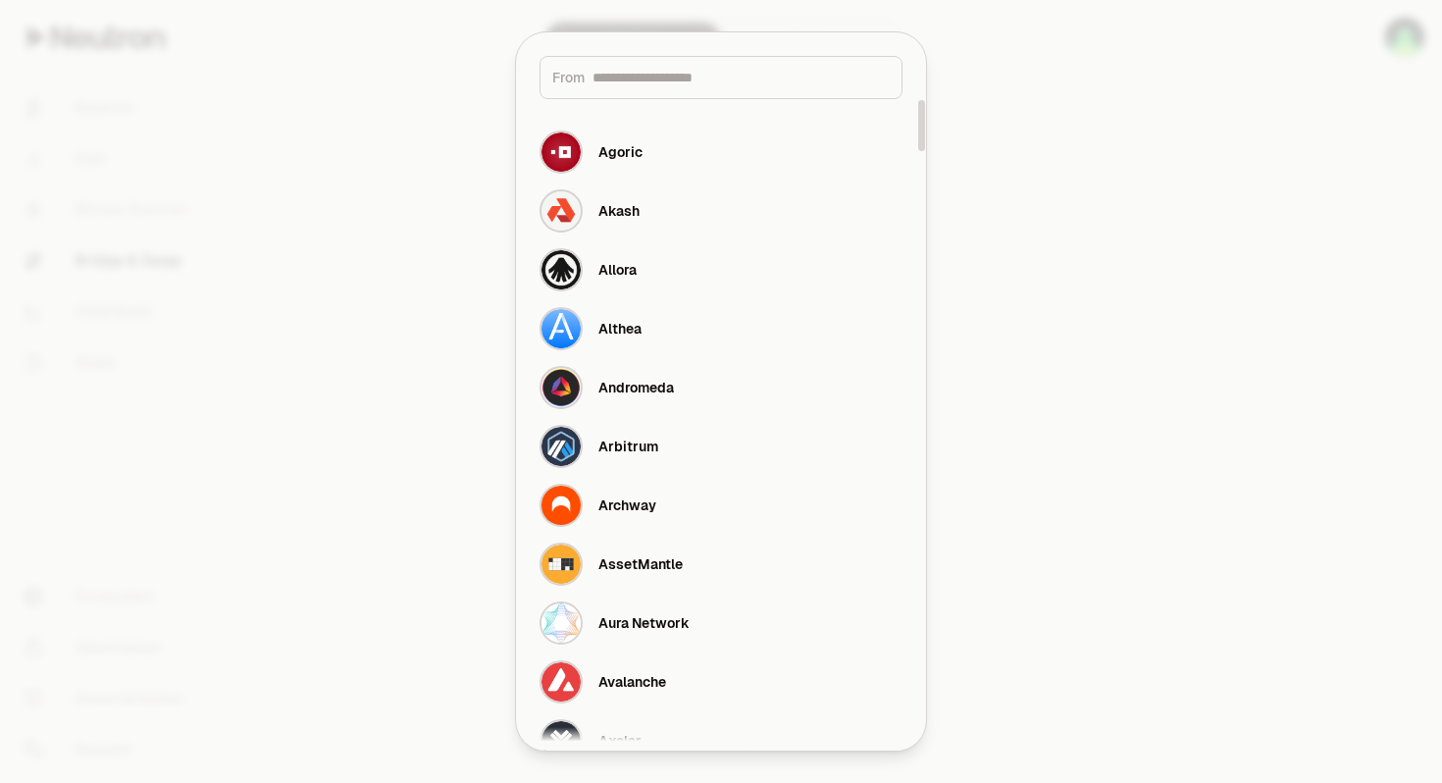
click at [689, 81] on input at bounding box center [740, 78] width 297 height 20
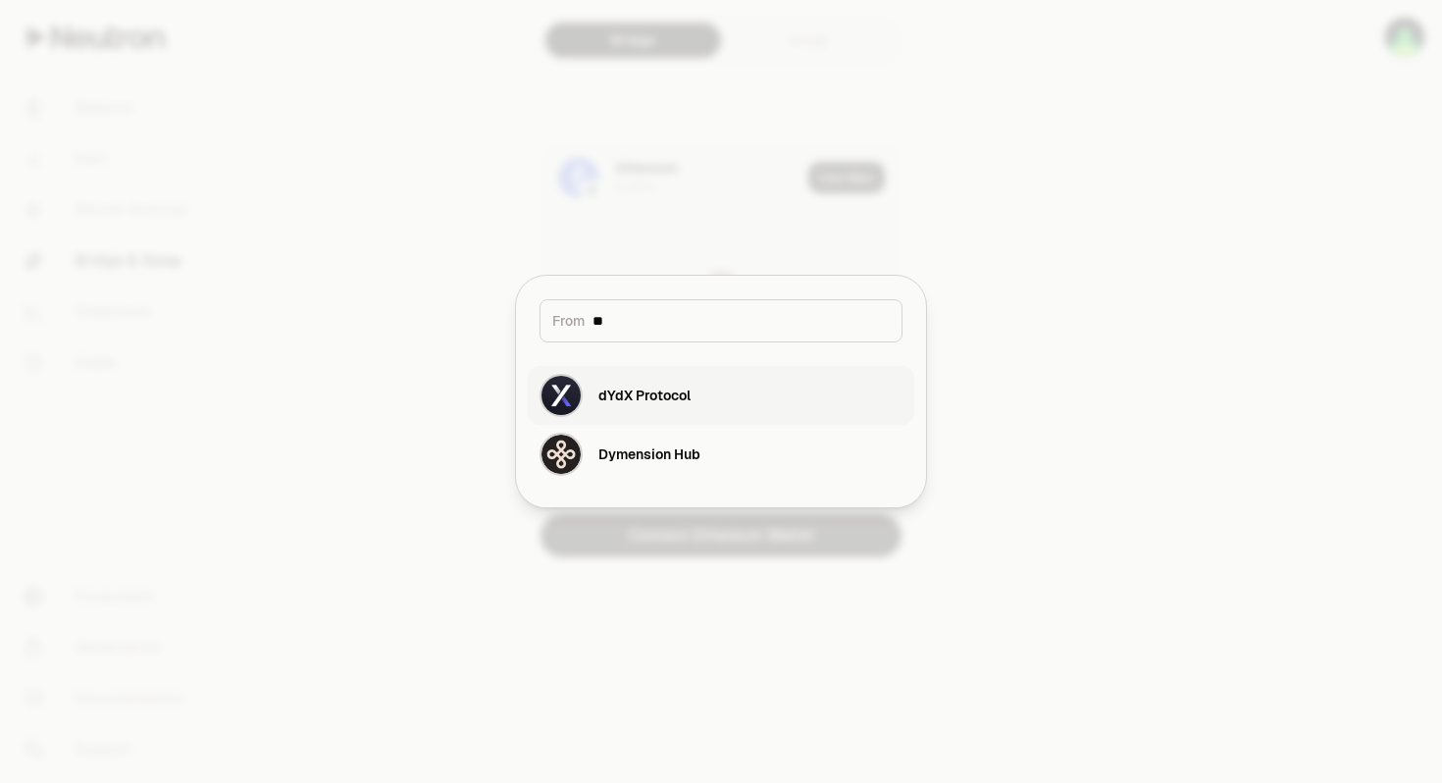
type input "**"
click at [626, 394] on div "dYdX Protocol" at bounding box center [644, 395] width 92 height 20
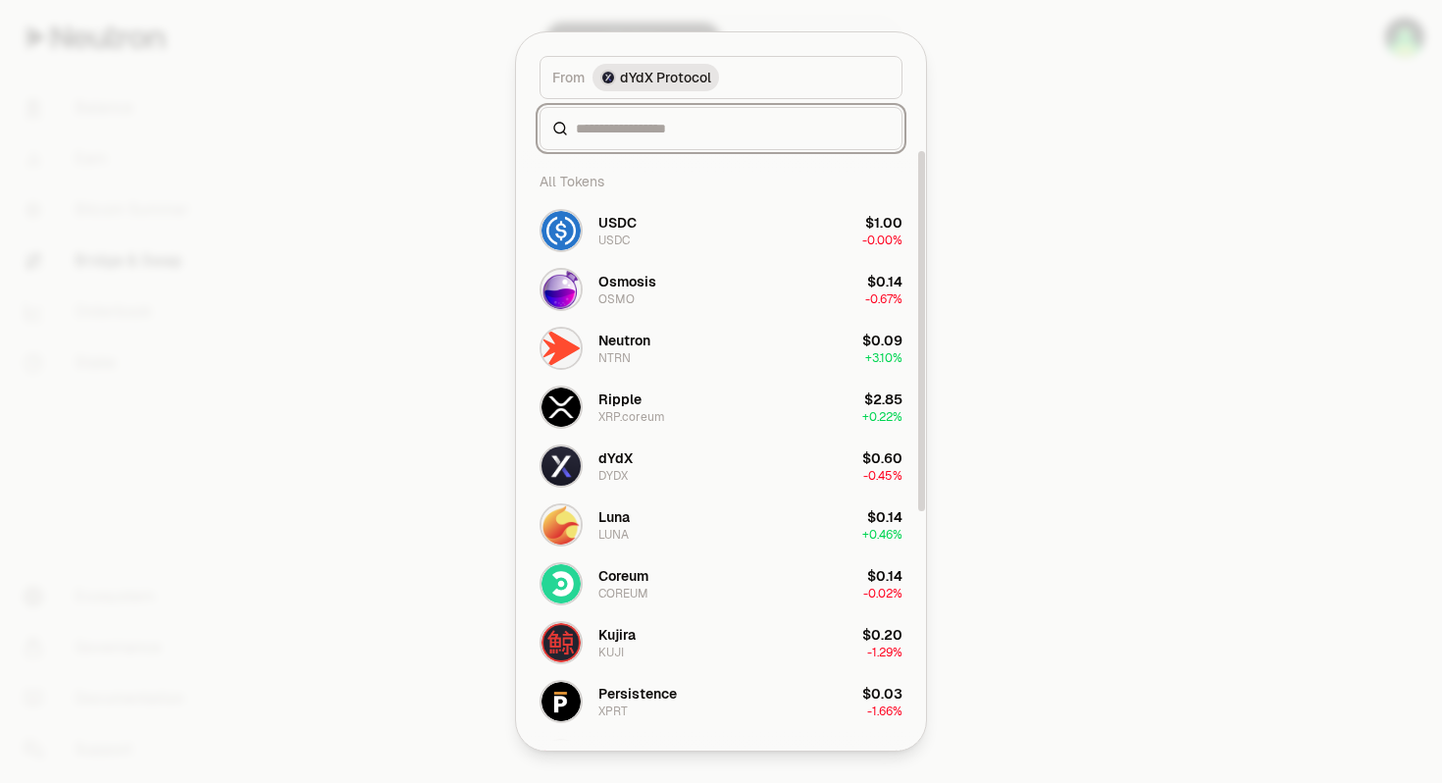
click at [667, 135] on input at bounding box center [733, 129] width 314 height 20
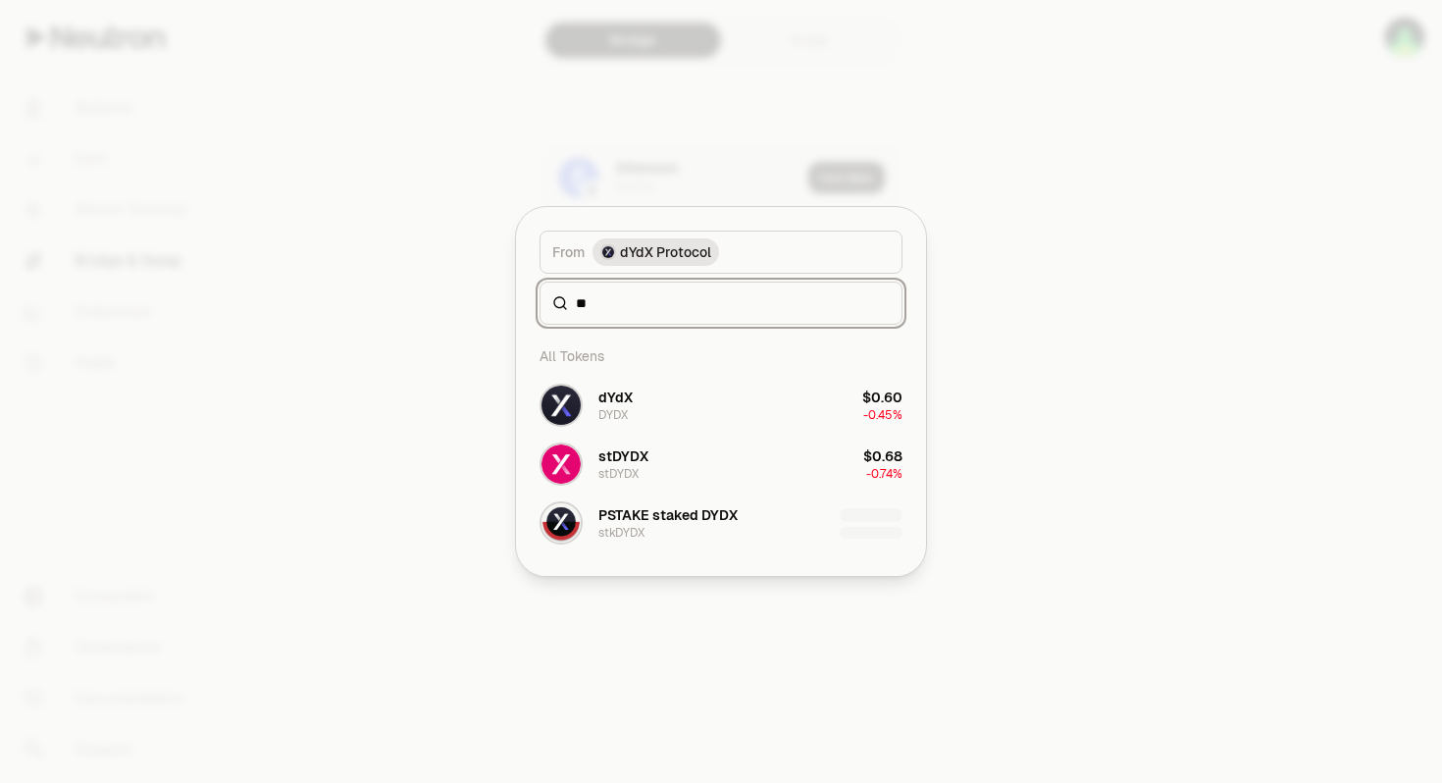
type input "**"
click at [696, 114] on div at bounding box center [721, 391] width 1442 height 783
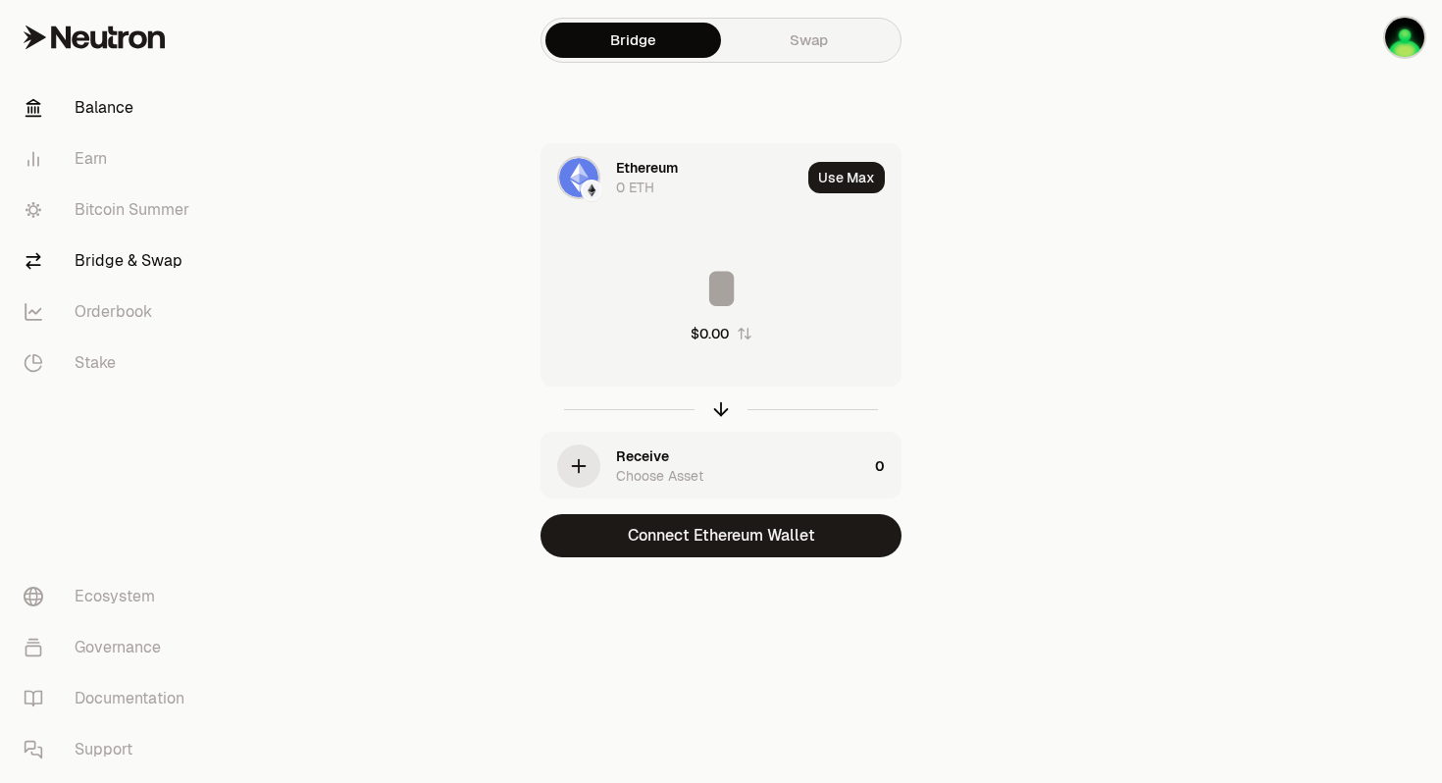
click at [93, 110] on link "Balance" at bounding box center [110, 107] width 204 height 51
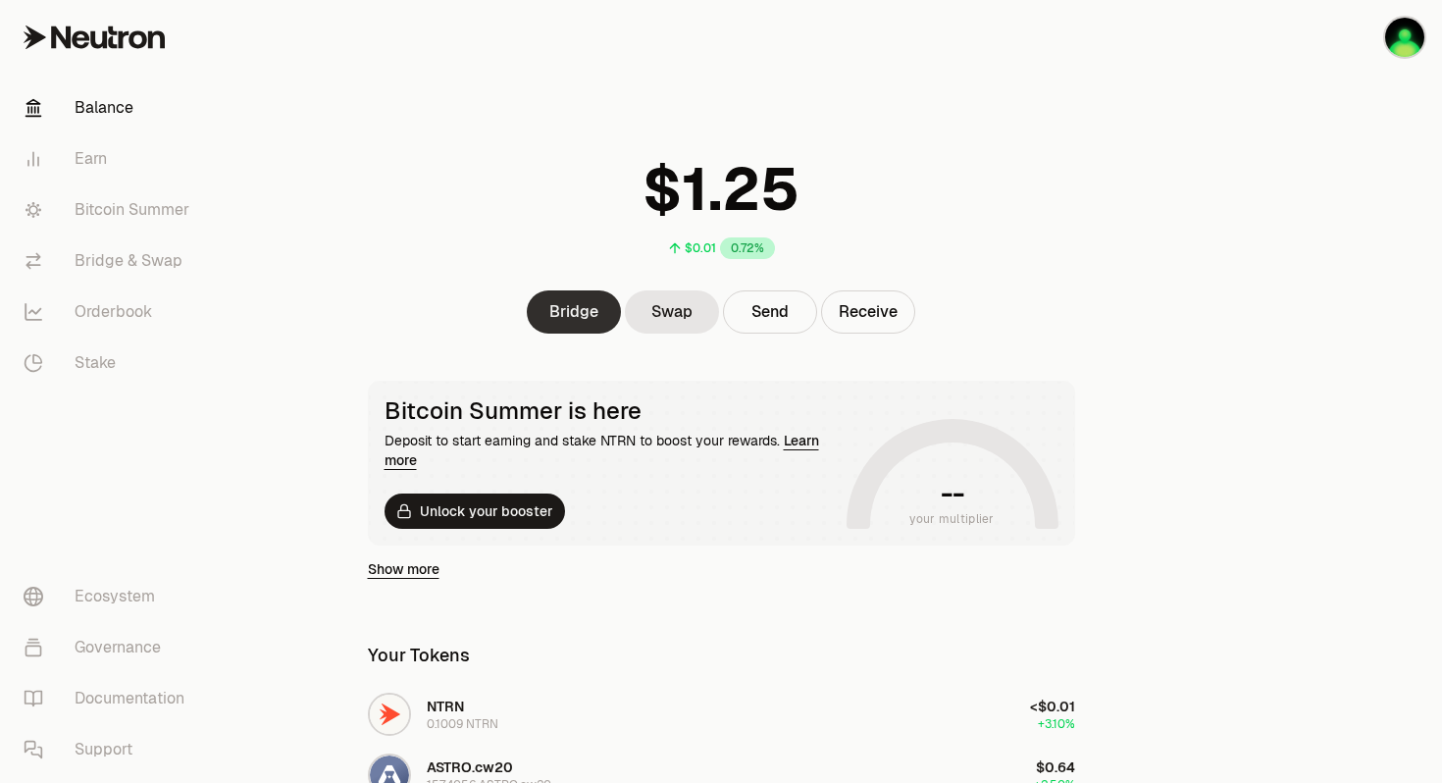
click at [567, 315] on link "Bridge" at bounding box center [574, 311] width 94 height 43
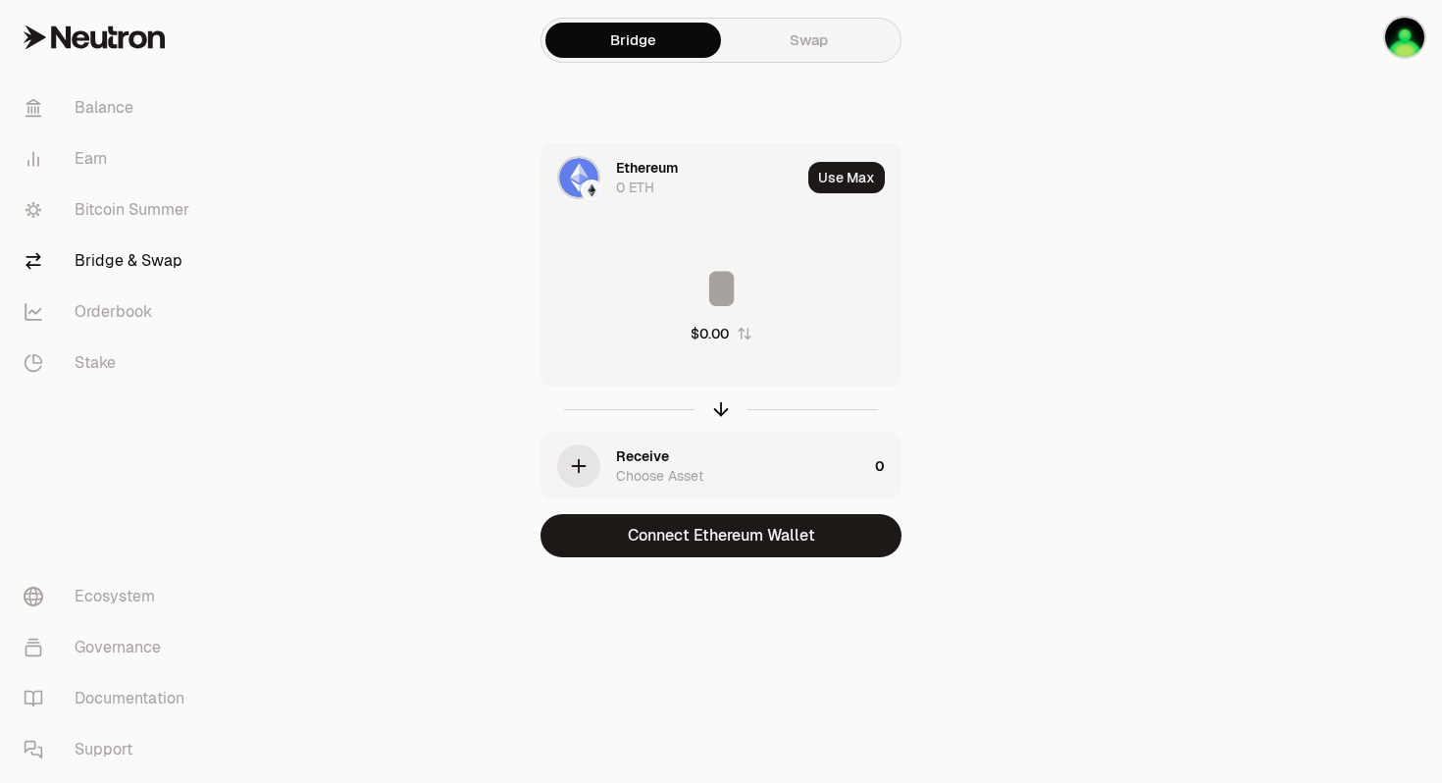
click at [635, 176] on div "Ethereum" at bounding box center [647, 168] width 62 height 20
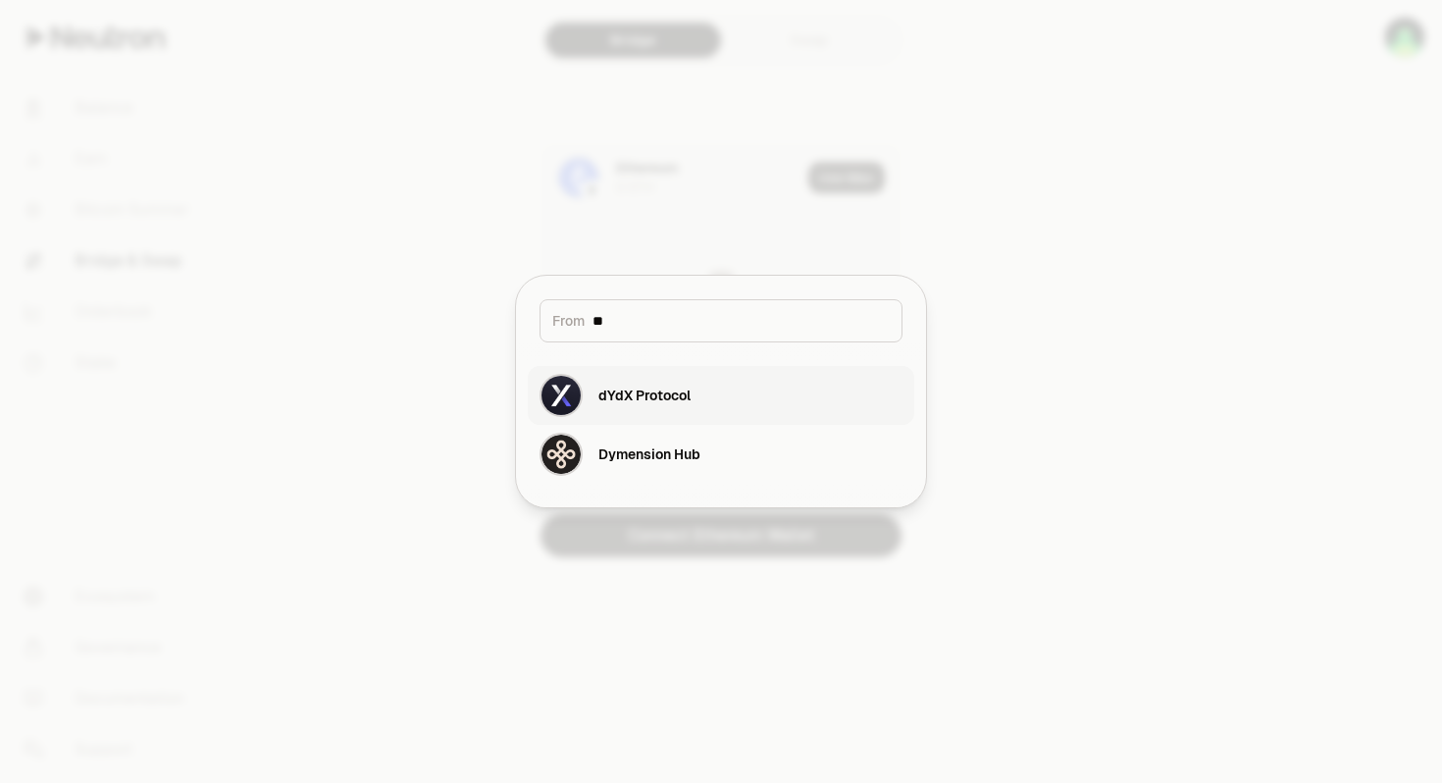
type input "**"
click at [630, 391] on div "dYdX Protocol" at bounding box center [644, 395] width 92 height 20
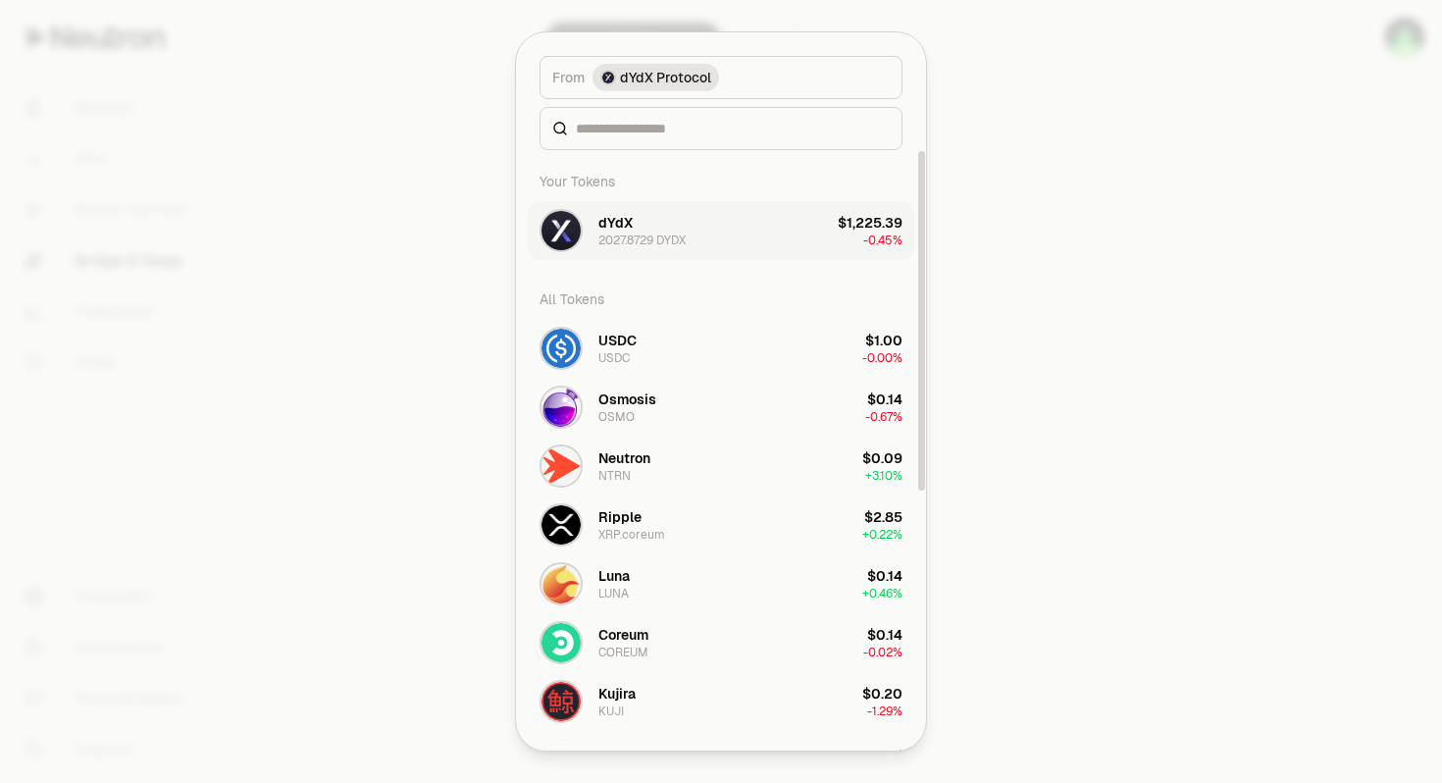
click at [619, 223] on div "dYdX" at bounding box center [615, 223] width 34 height 20
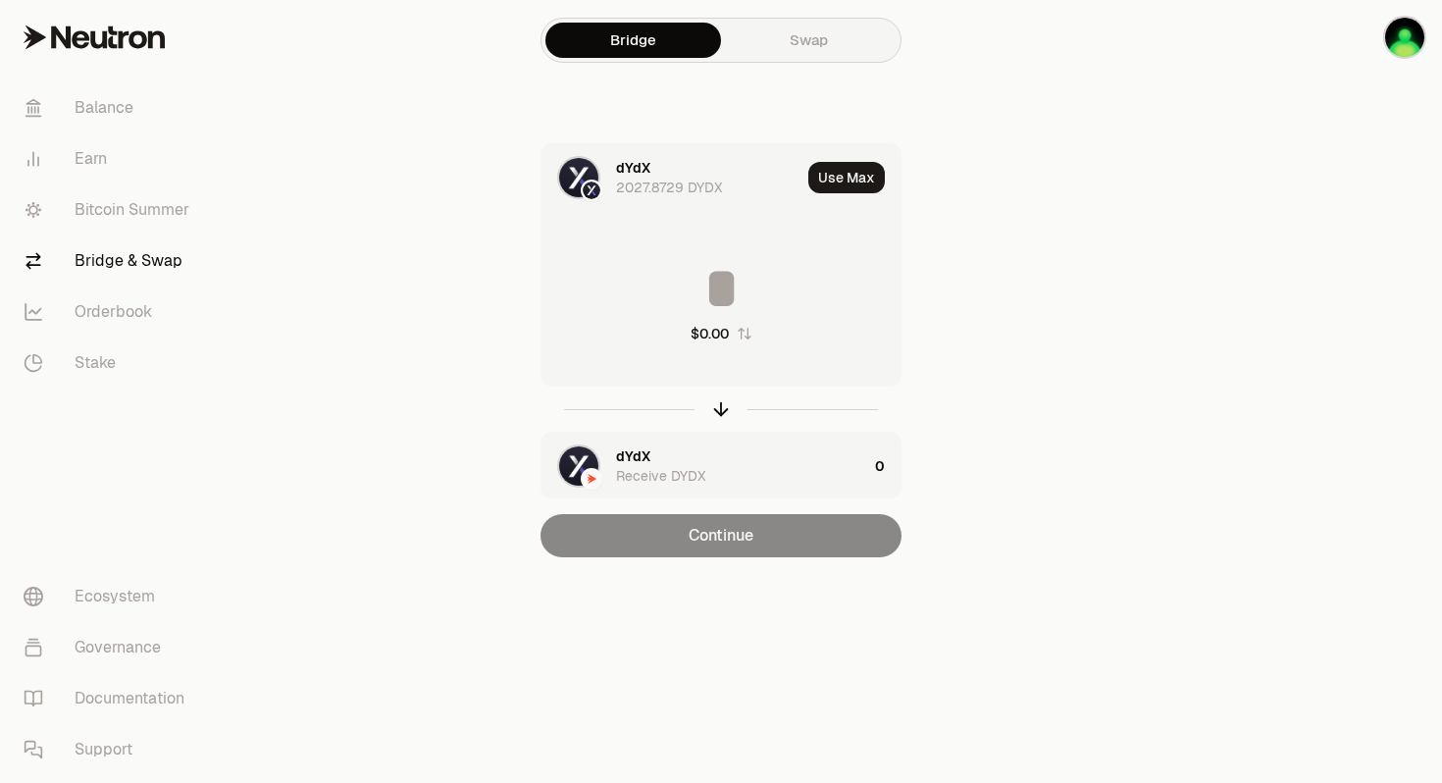
click at [760, 285] on input at bounding box center [720, 288] width 359 height 59
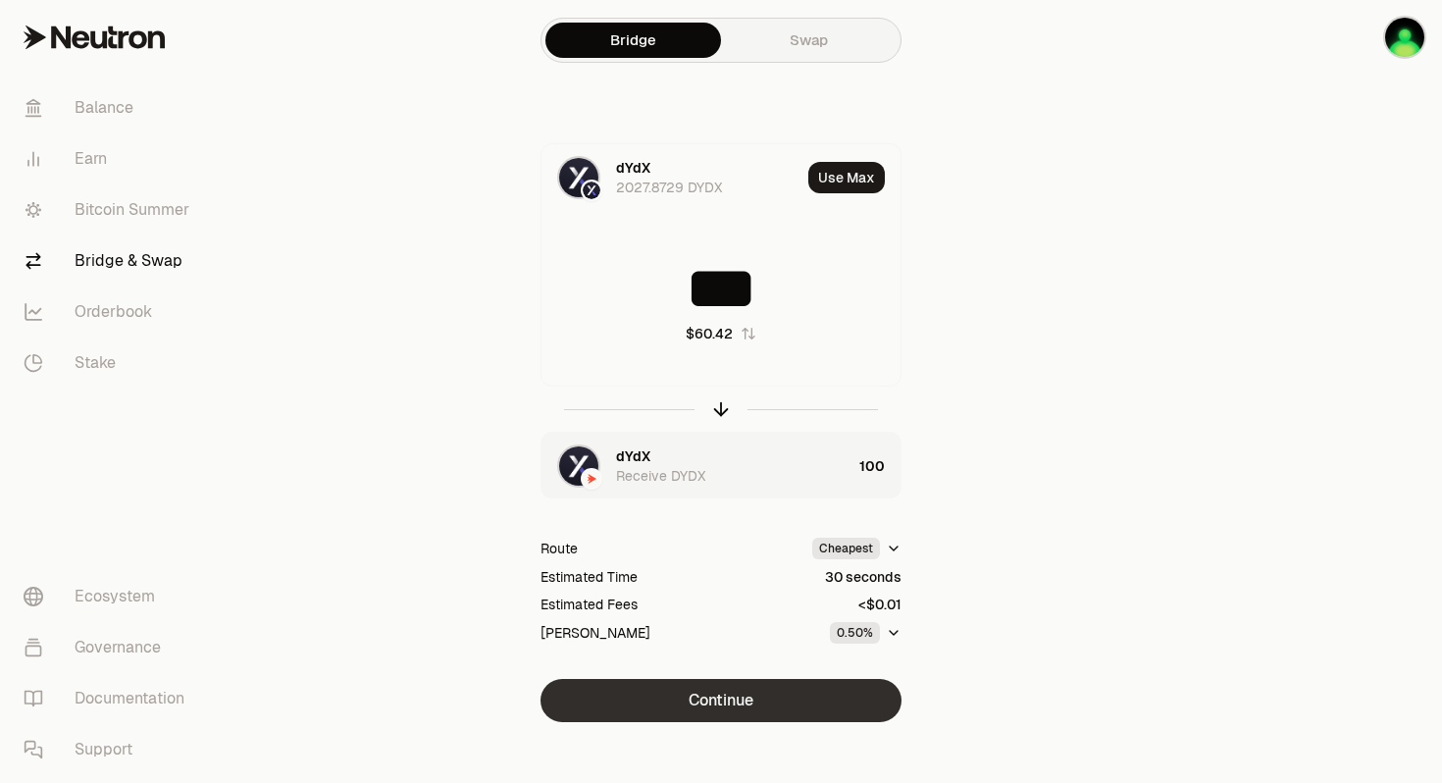
type input "***"
click at [779, 693] on button "Continue" at bounding box center [720, 700] width 361 height 43
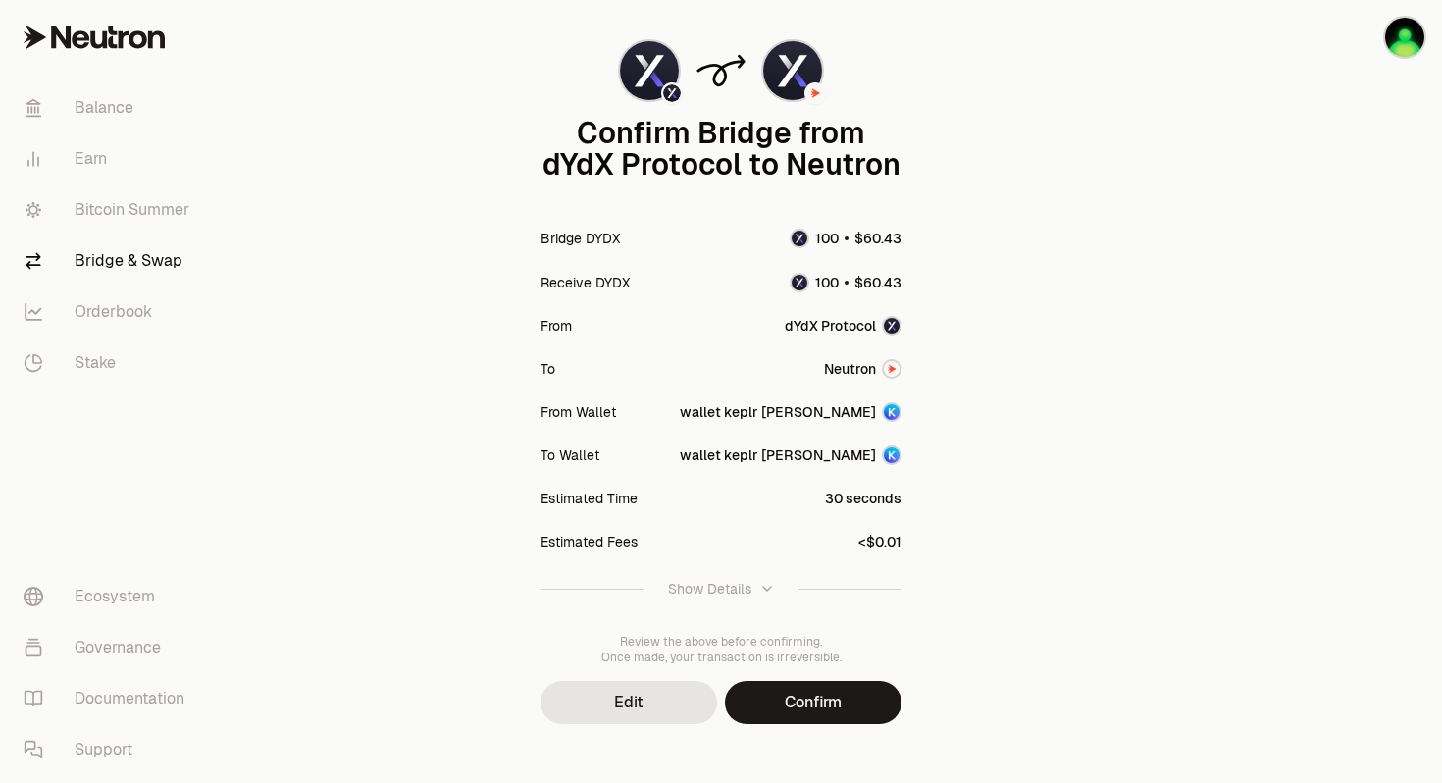
scroll to position [137, 0]
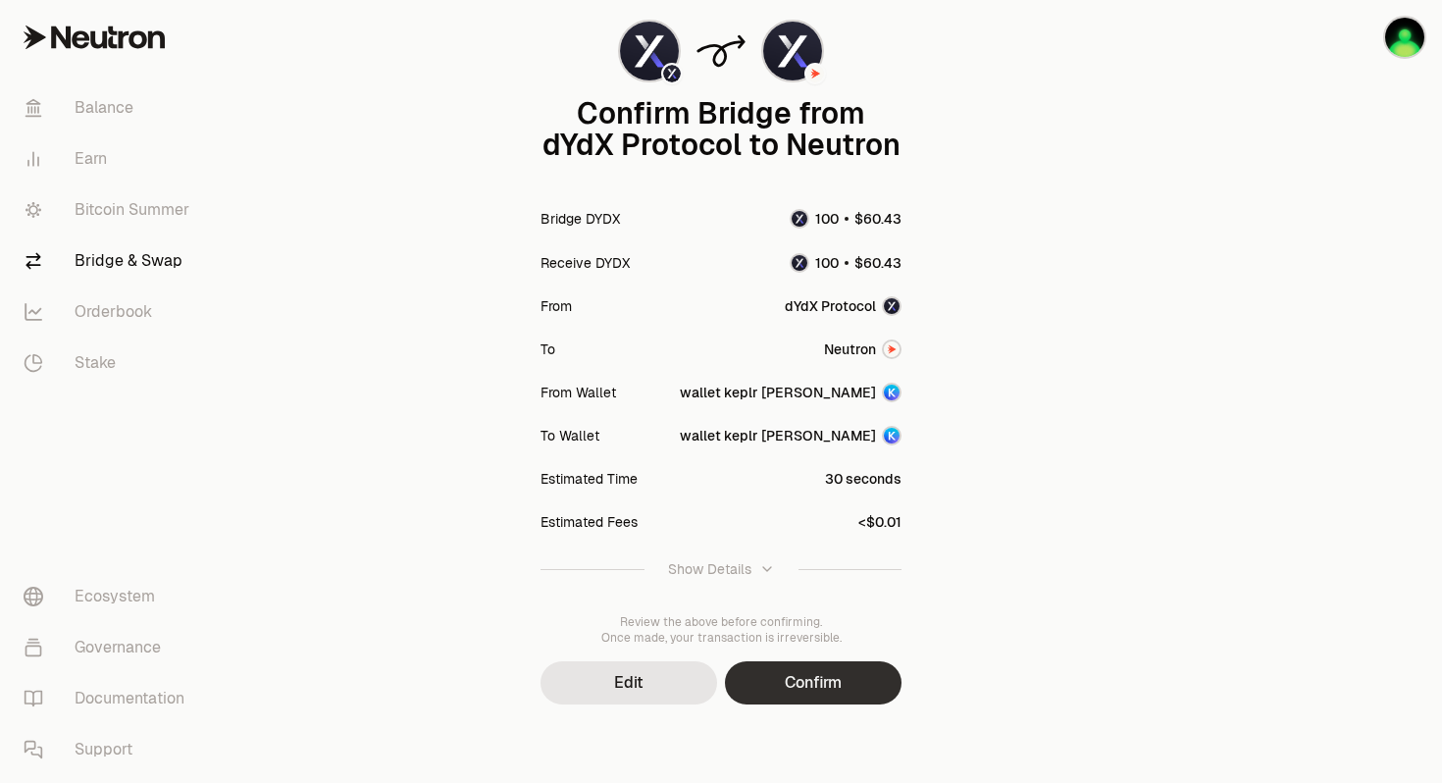
click at [806, 685] on button "Confirm" at bounding box center [813, 682] width 177 height 43
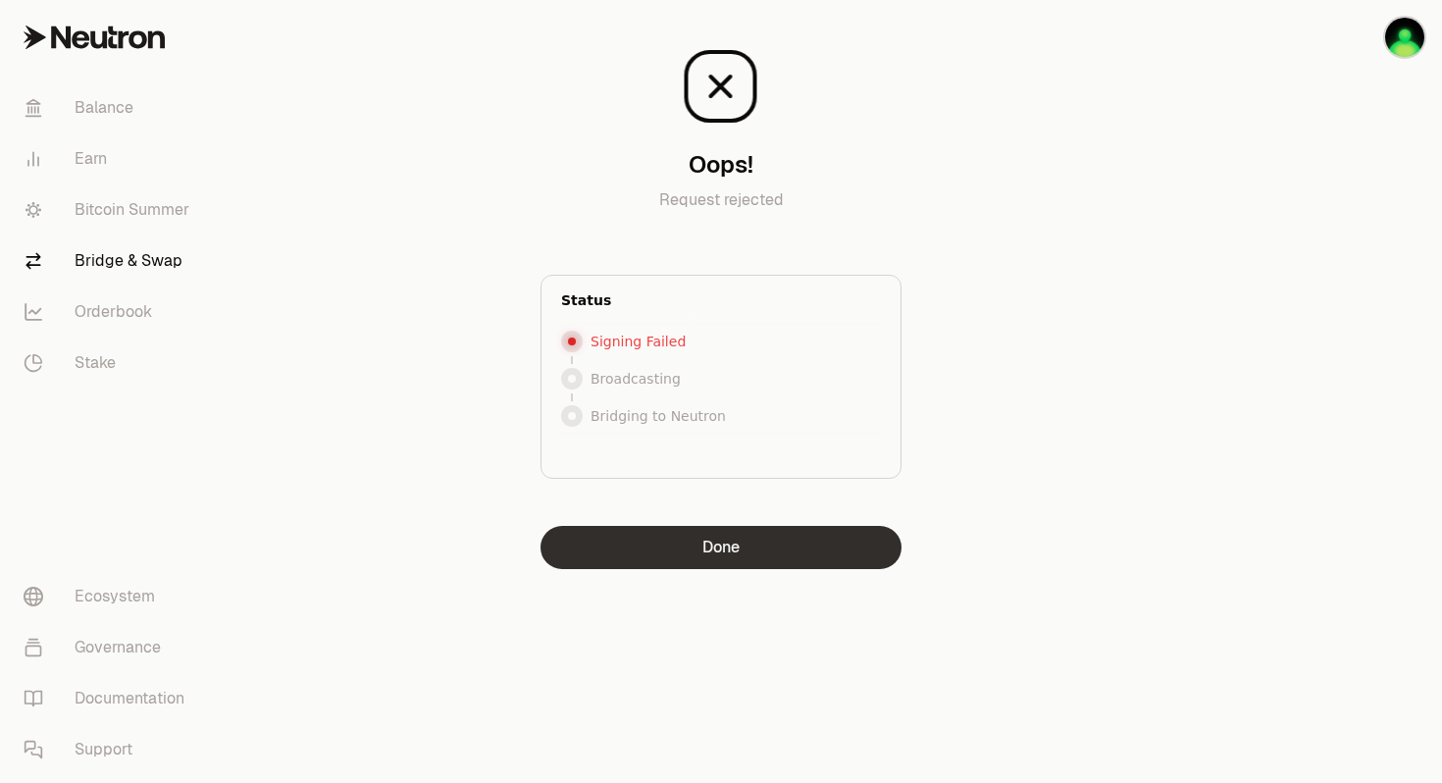
click at [701, 549] on button "Done" at bounding box center [720, 547] width 361 height 43
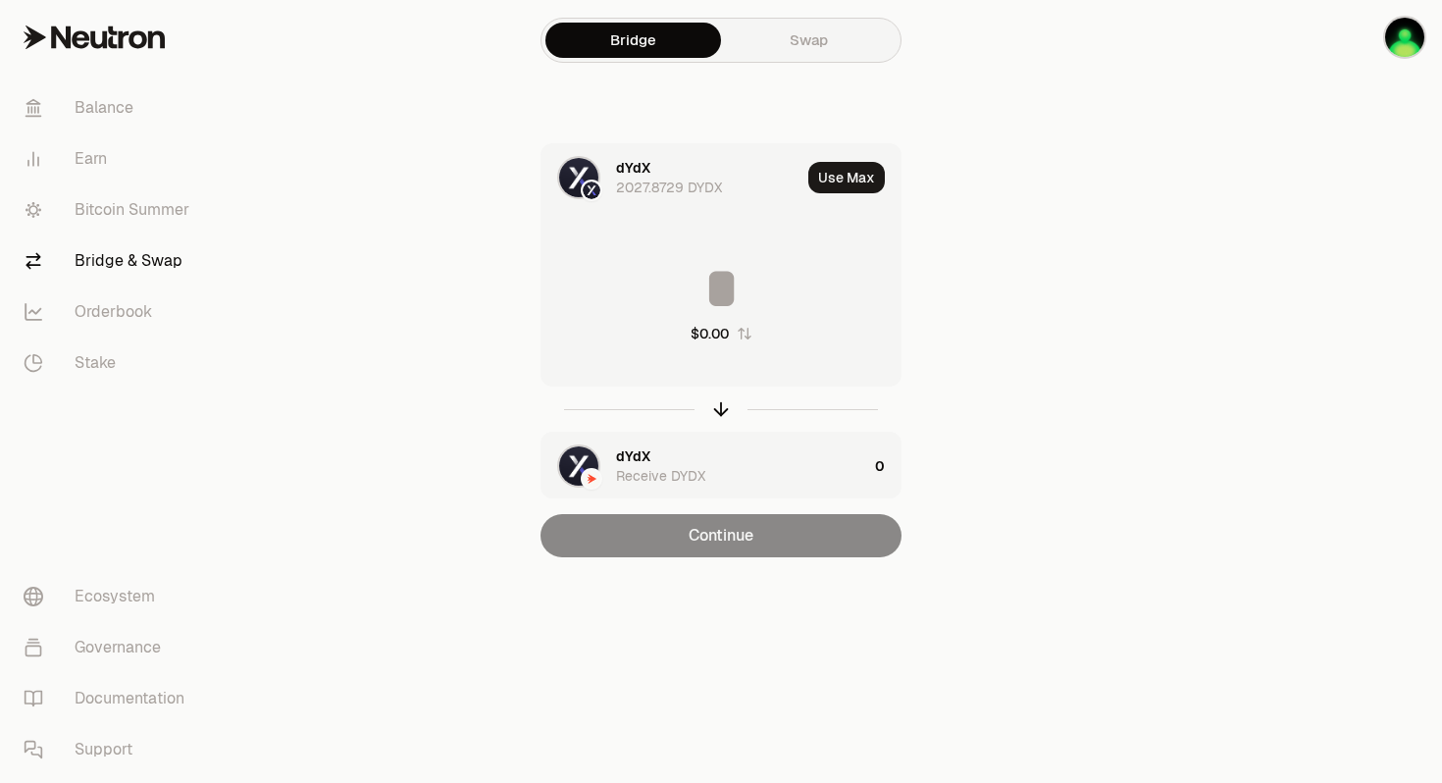
click at [715, 287] on input at bounding box center [720, 288] width 359 height 59
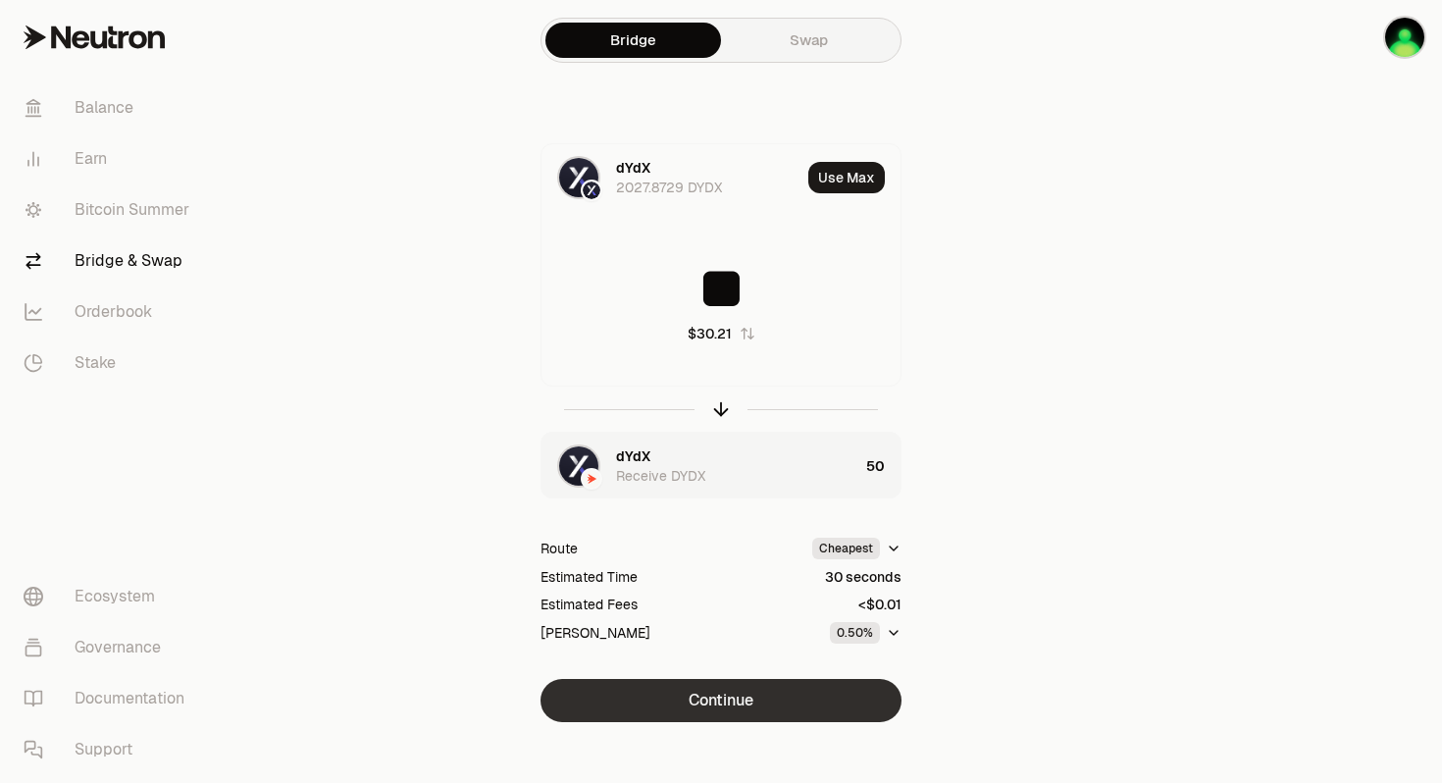
type input "**"
click at [819, 700] on button "Continue" at bounding box center [720, 700] width 361 height 43
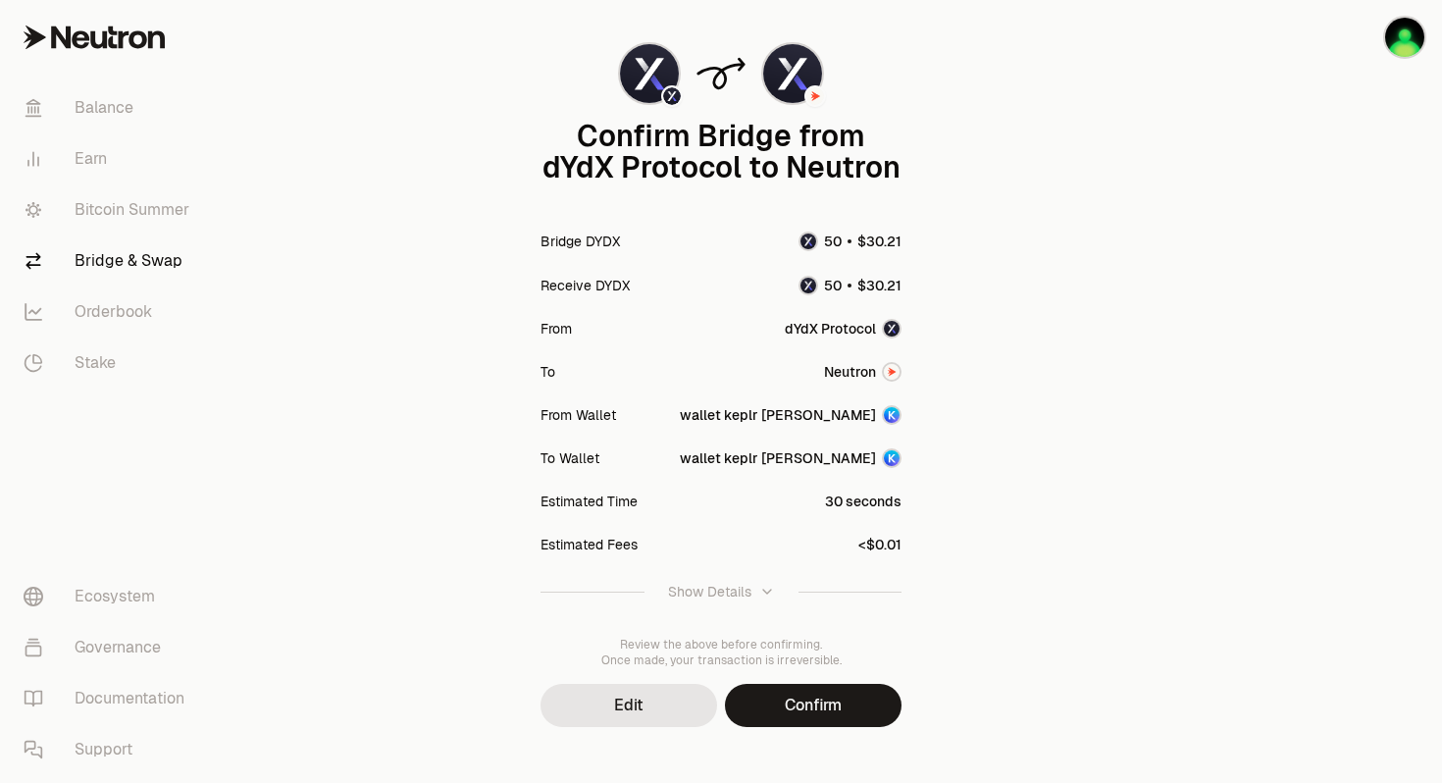
scroll to position [137, 0]
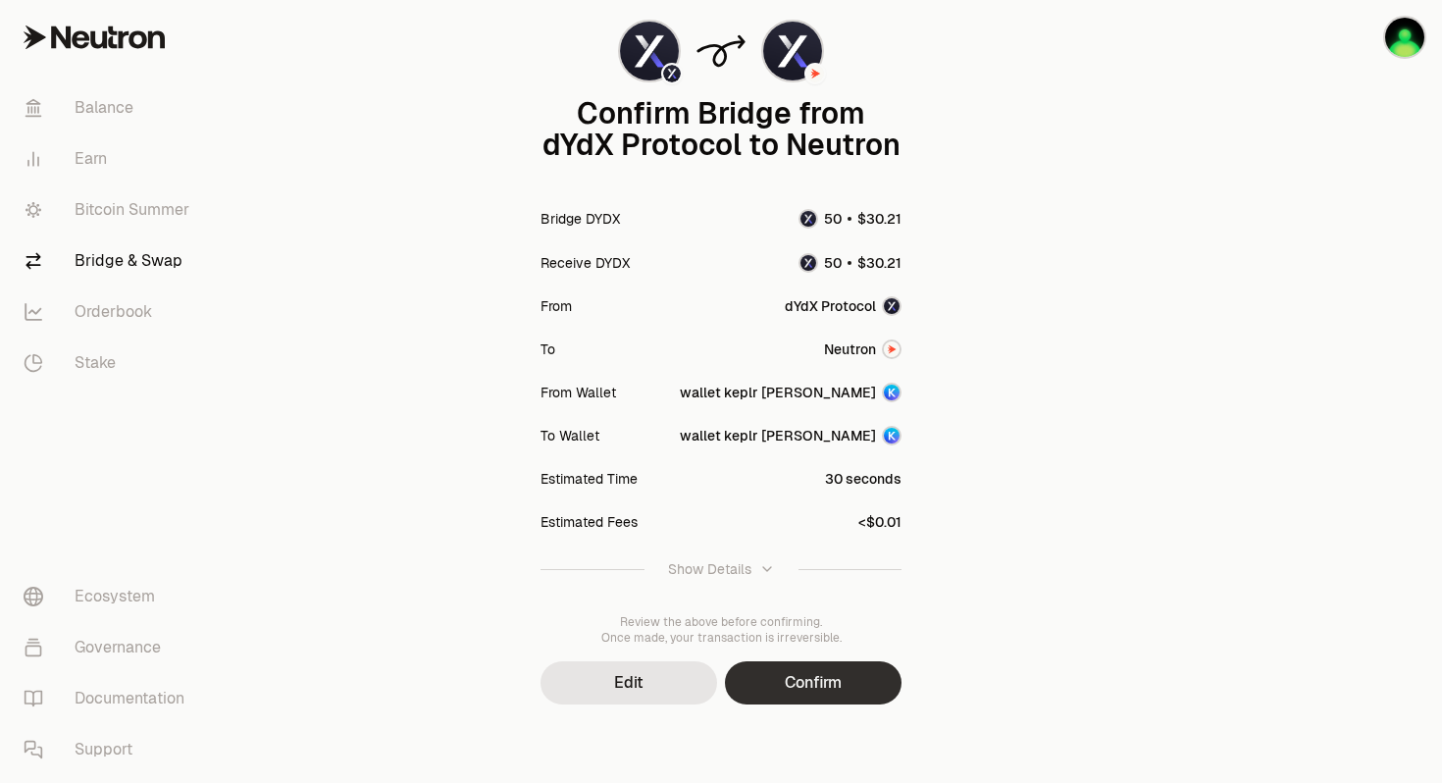
click at [803, 679] on button "Confirm" at bounding box center [813, 682] width 177 height 43
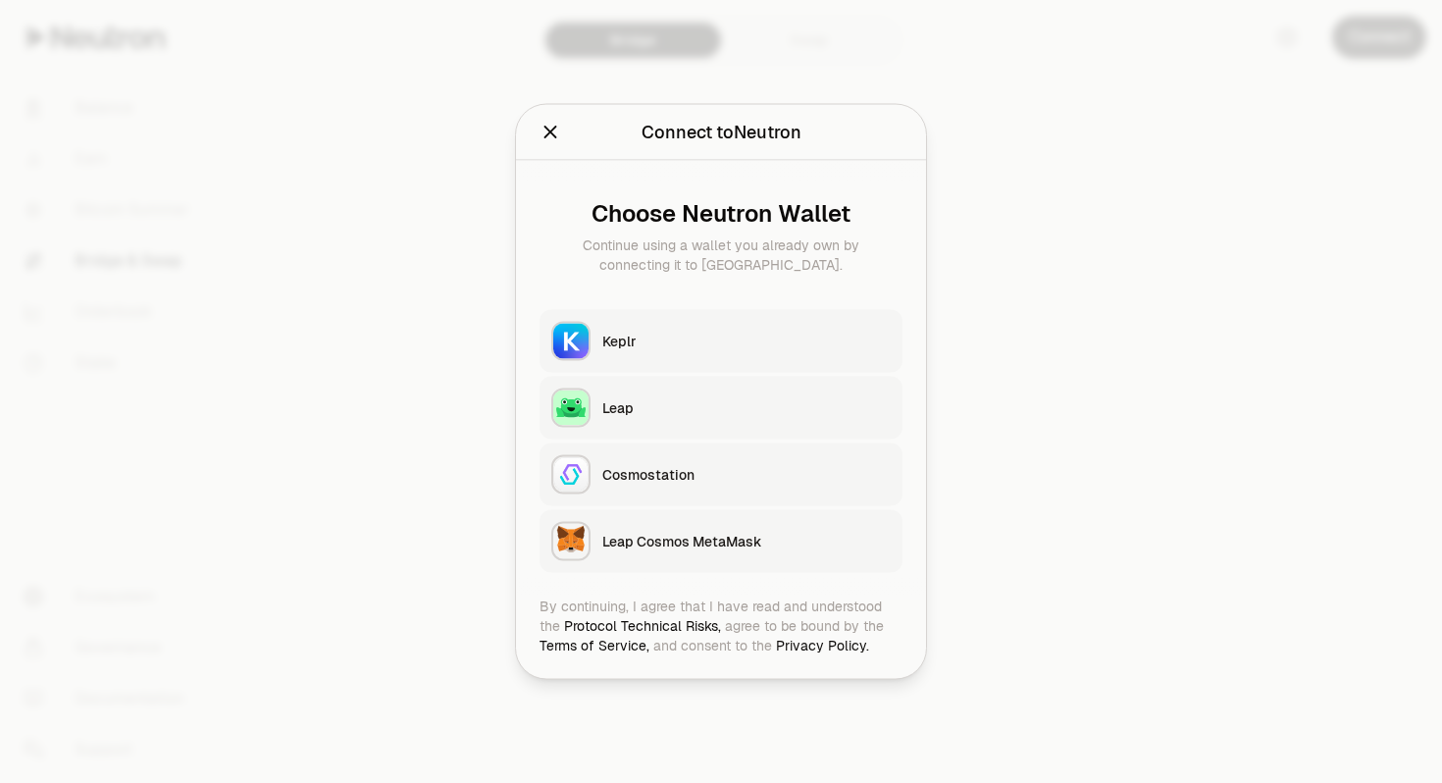
click at [769, 336] on div "Keplr" at bounding box center [746, 342] width 288 height 20
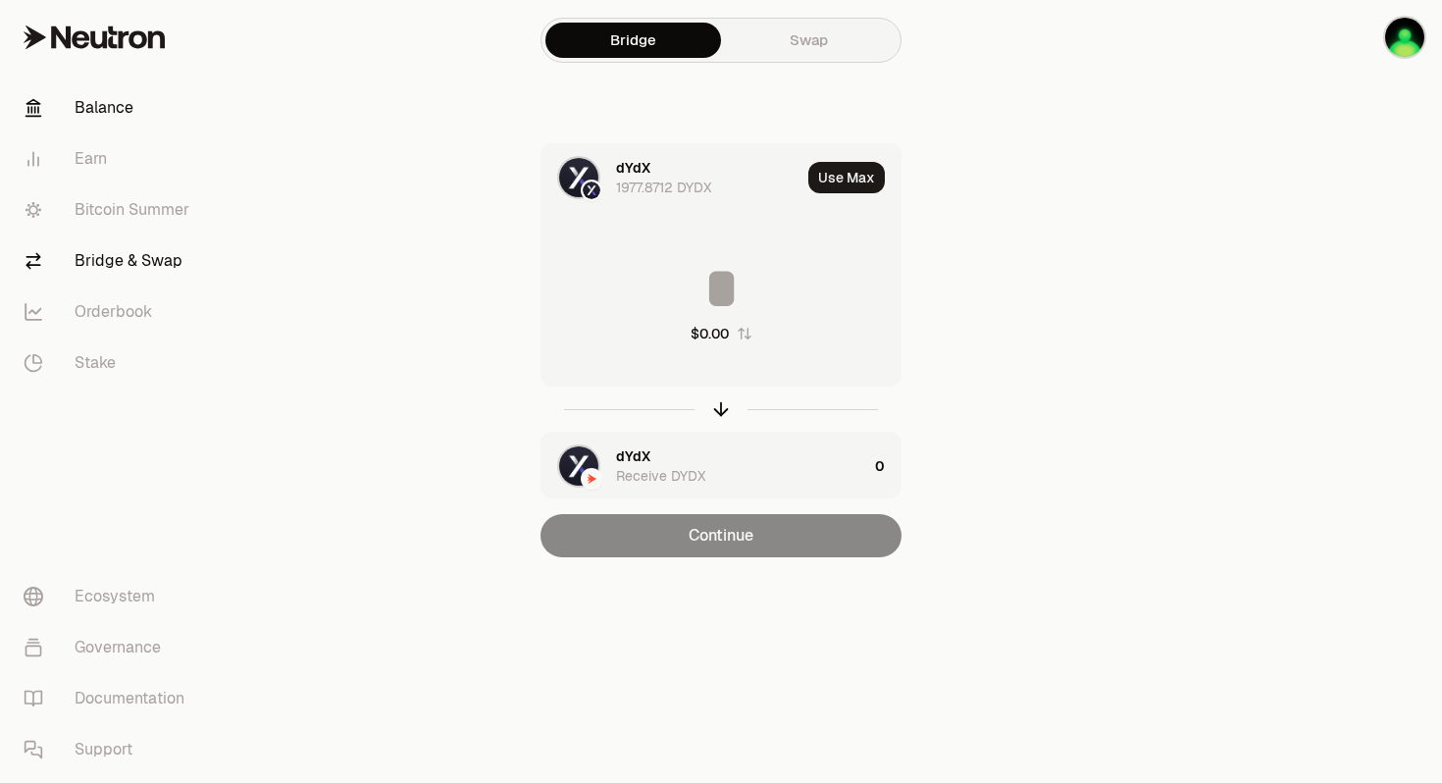
click at [117, 117] on link "Balance" at bounding box center [110, 107] width 204 height 51
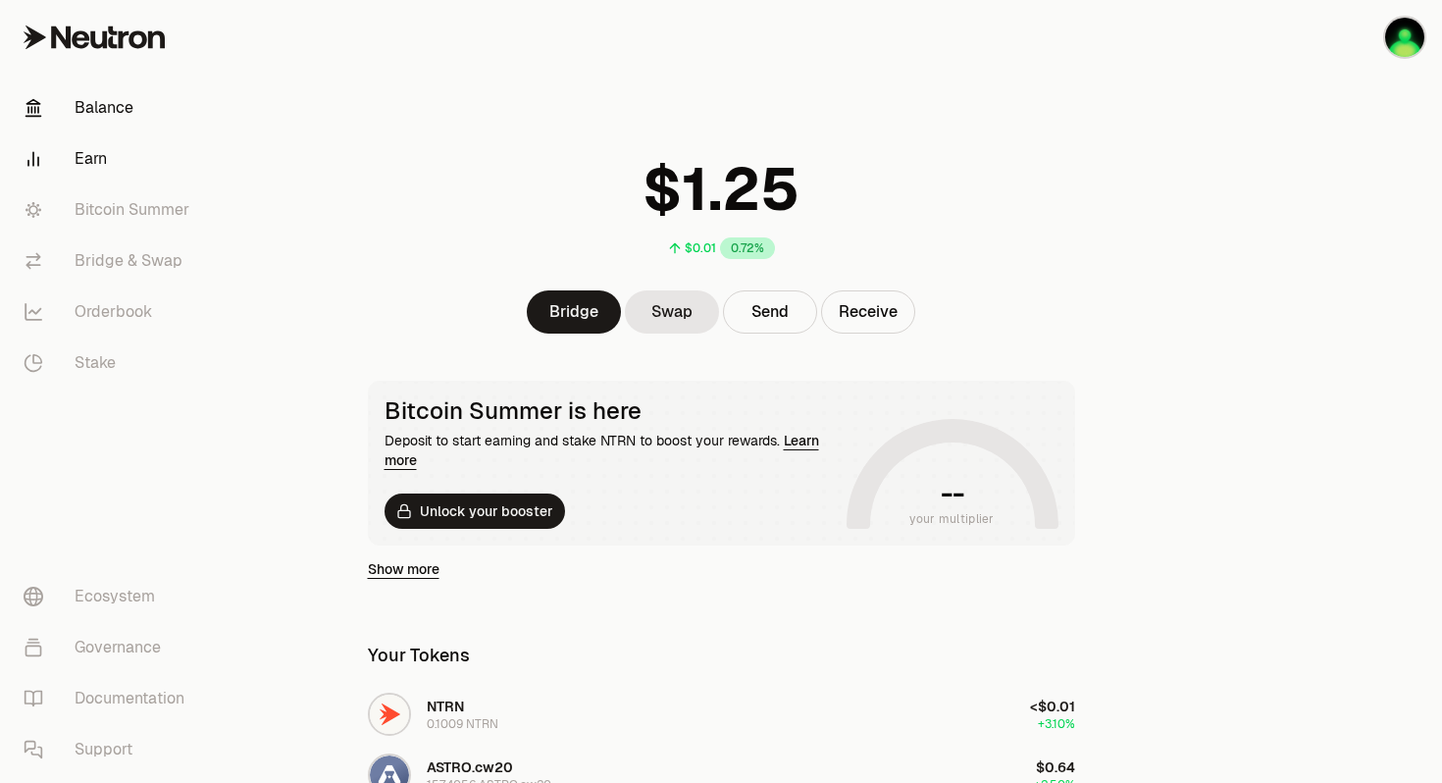
click at [101, 162] on link "Earn" at bounding box center [110, 158] width 204 height 51
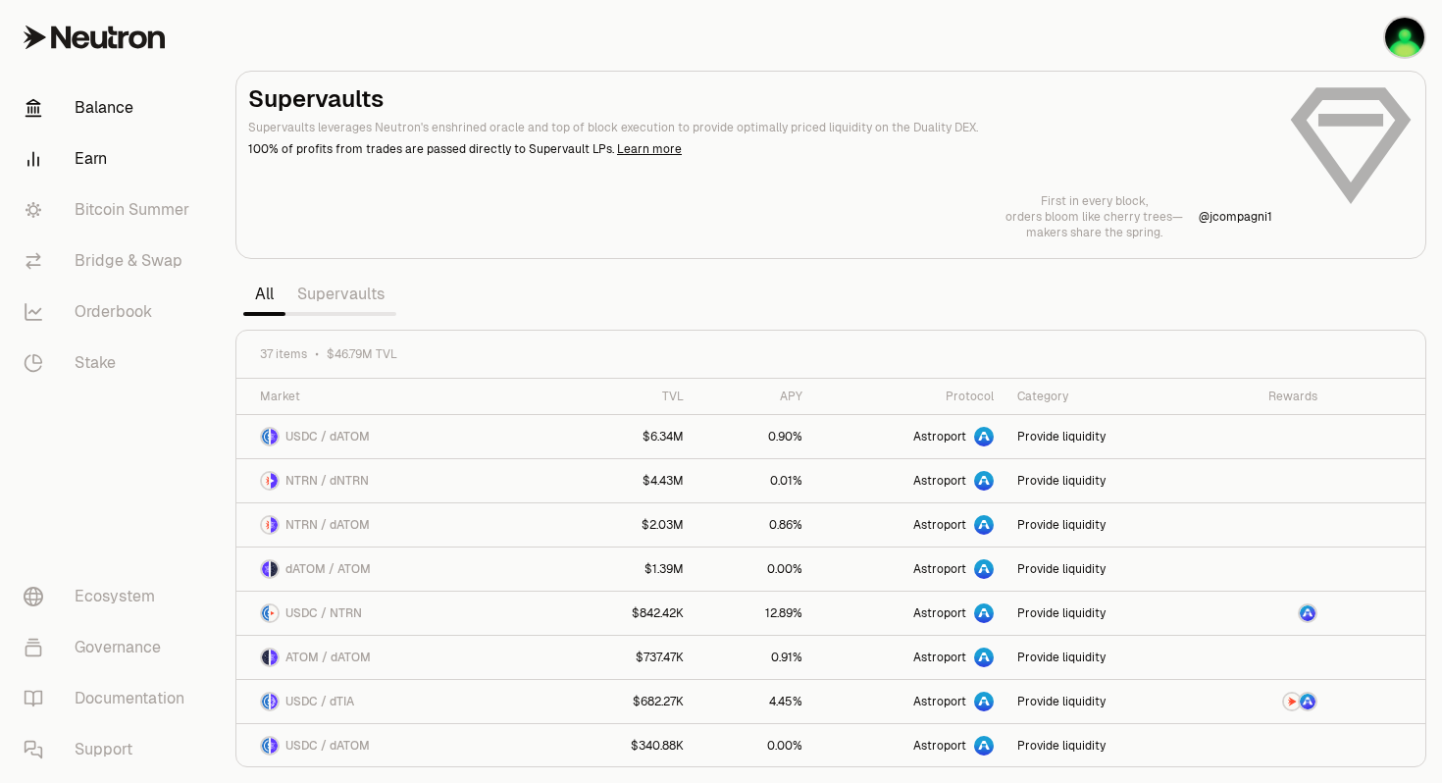
click at [105, 115] on link "Balance" at bounding box center [110, 107] width 204 height 51
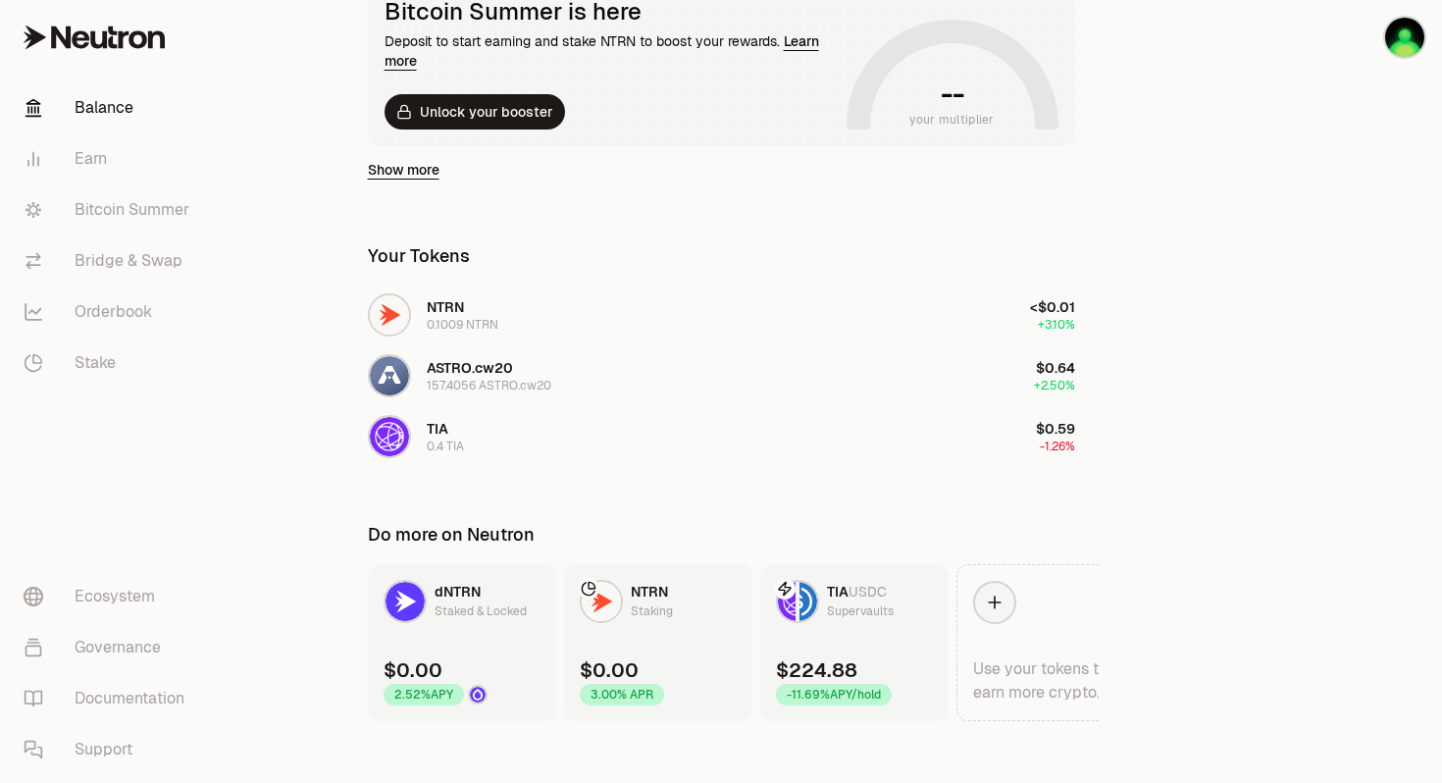
scroll to position [416, 0]
